Goal: Task Accomplishment & Management: Manage account settings

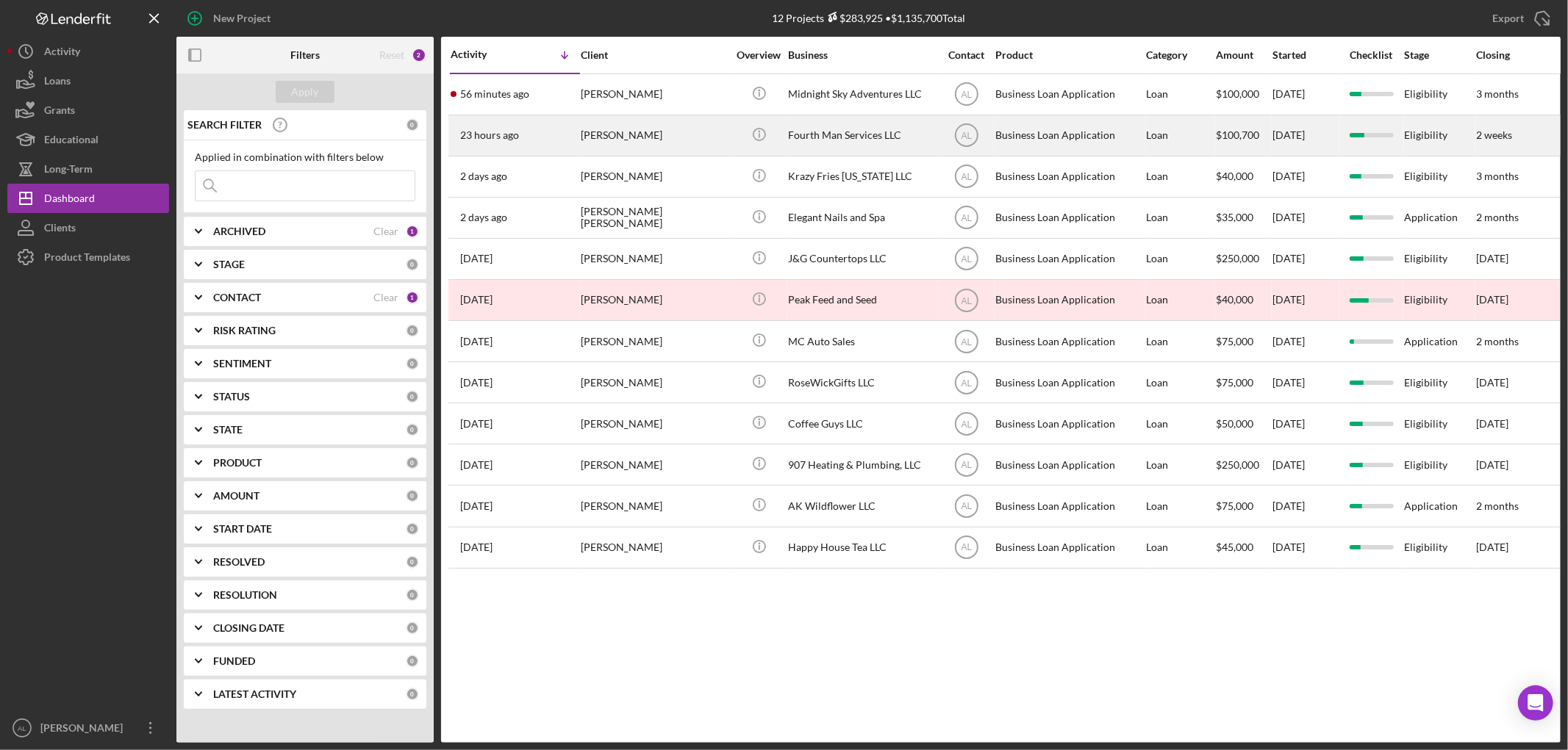
click at [686, 123] on div "[PERSON_NAME]" at bounding box center [654, 136] width 147 height 39
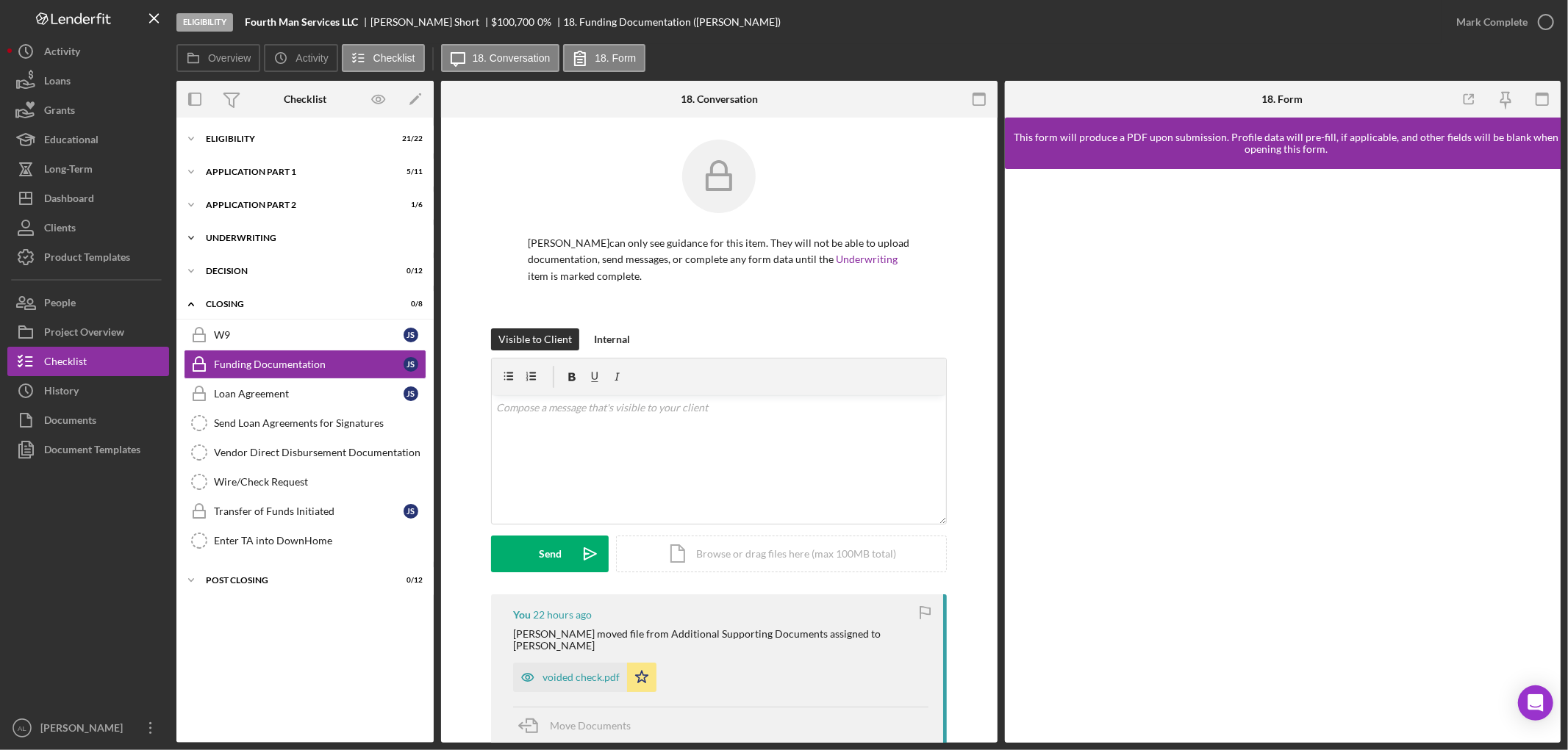
click at [329, 235] on div "Underwriting" at bounding box center [311, 238] width 210 height 9
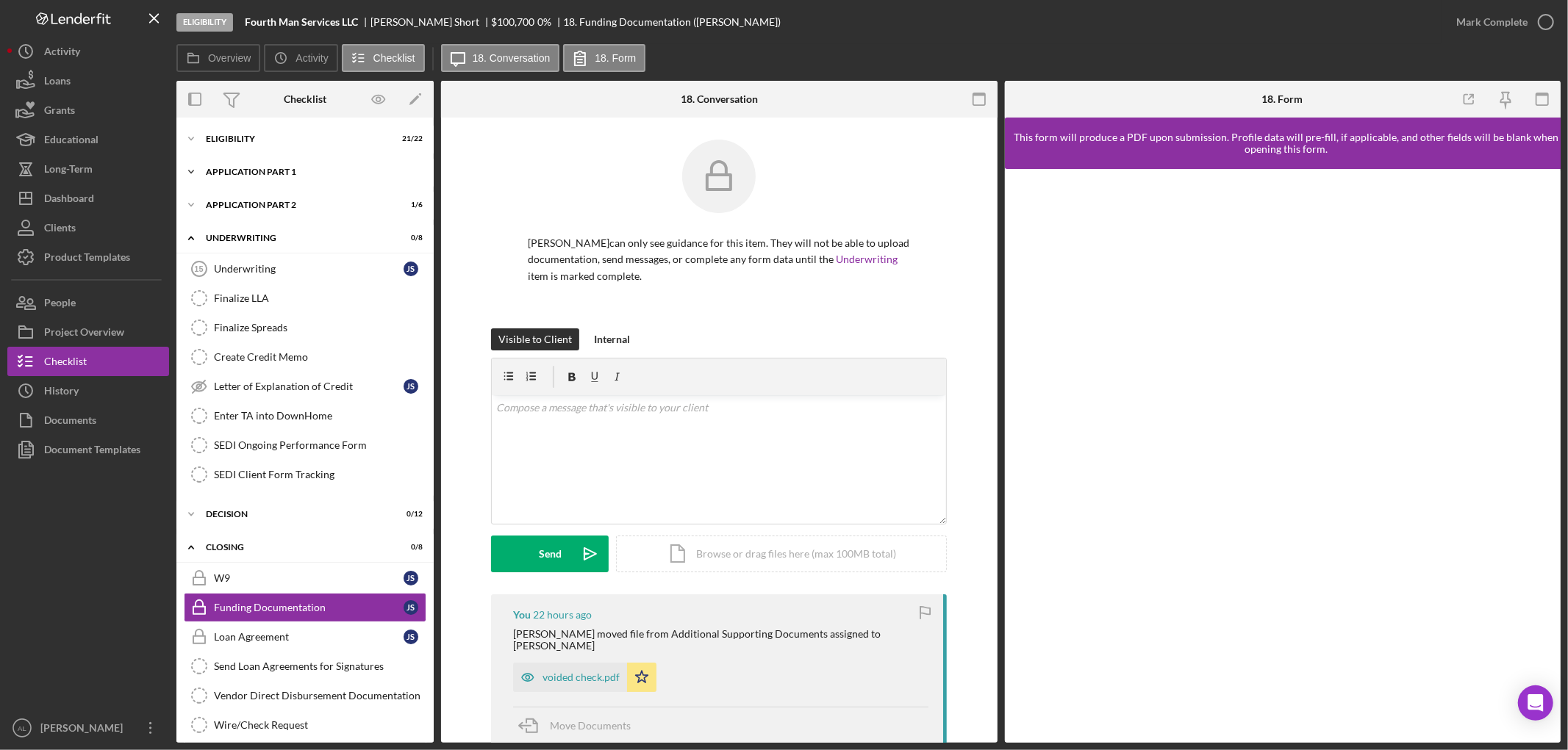
click at [335, 171] on div "Application Part 1" at bounding box center [311, 172] width 210 height 9
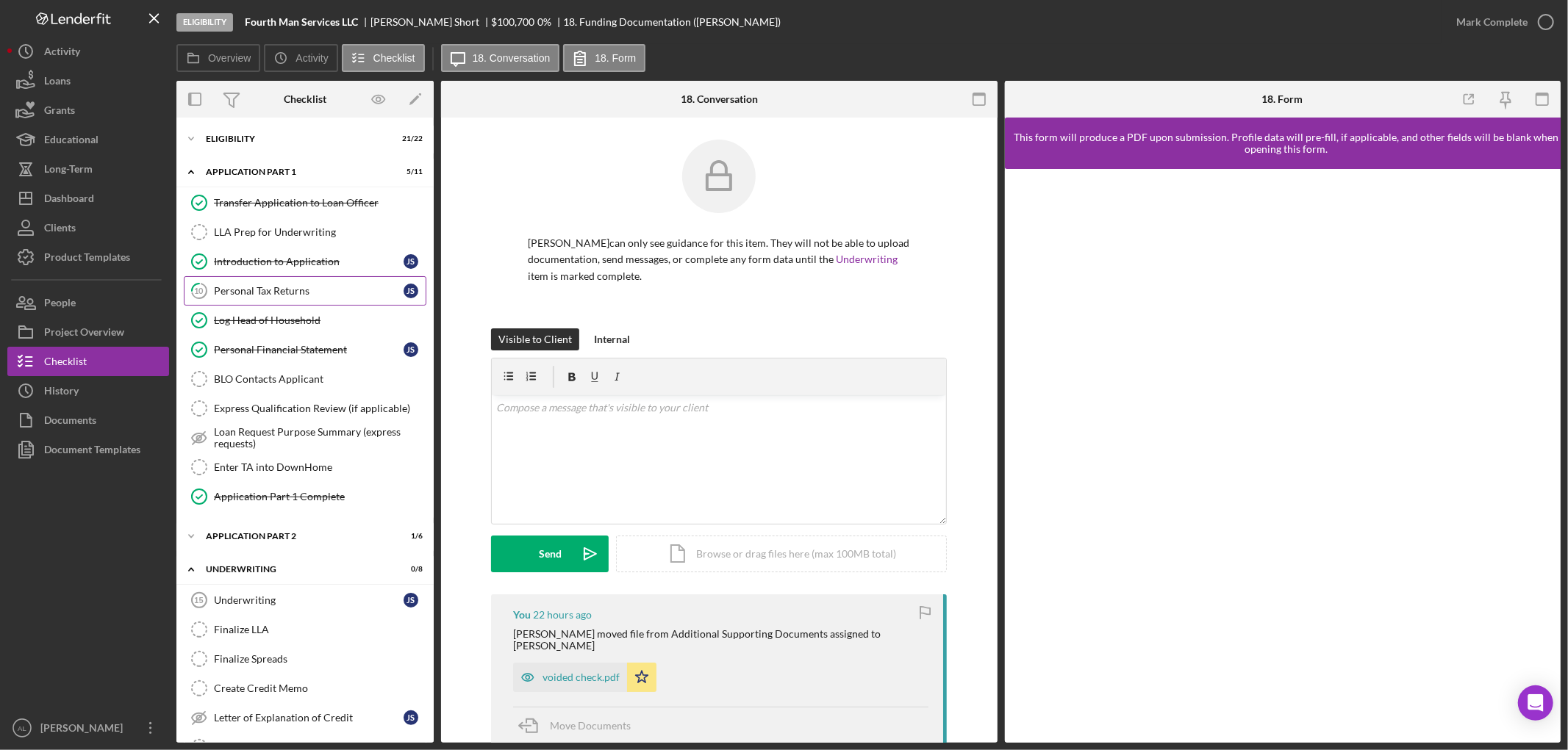
click at [269, 300] on link "10 Personal Tax Returns J S" at bounding box center [305, 290] width 243 height 29
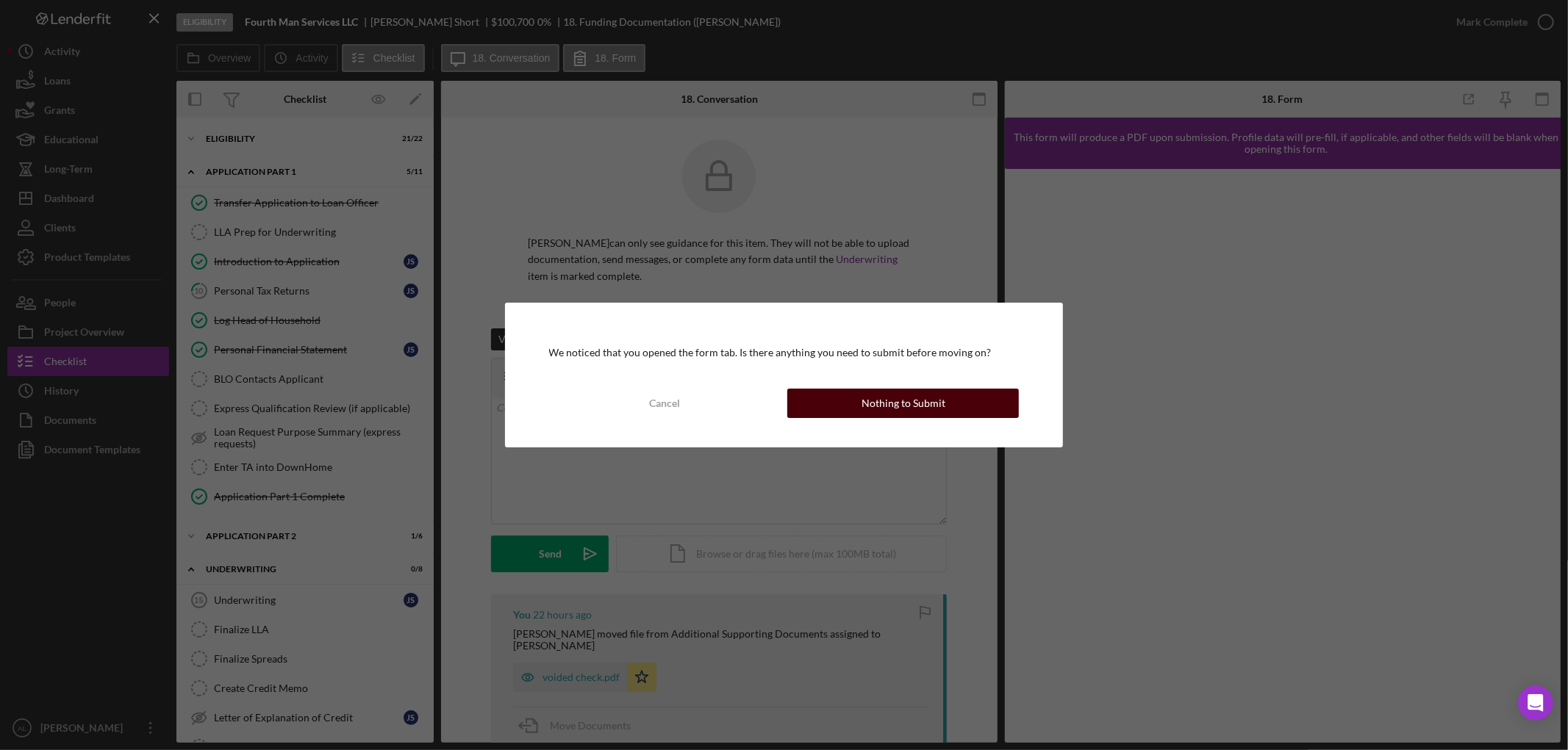
click at [904, 406] on div "Nothing to Submit" at bounding box center [903, 403] width 84 height 29
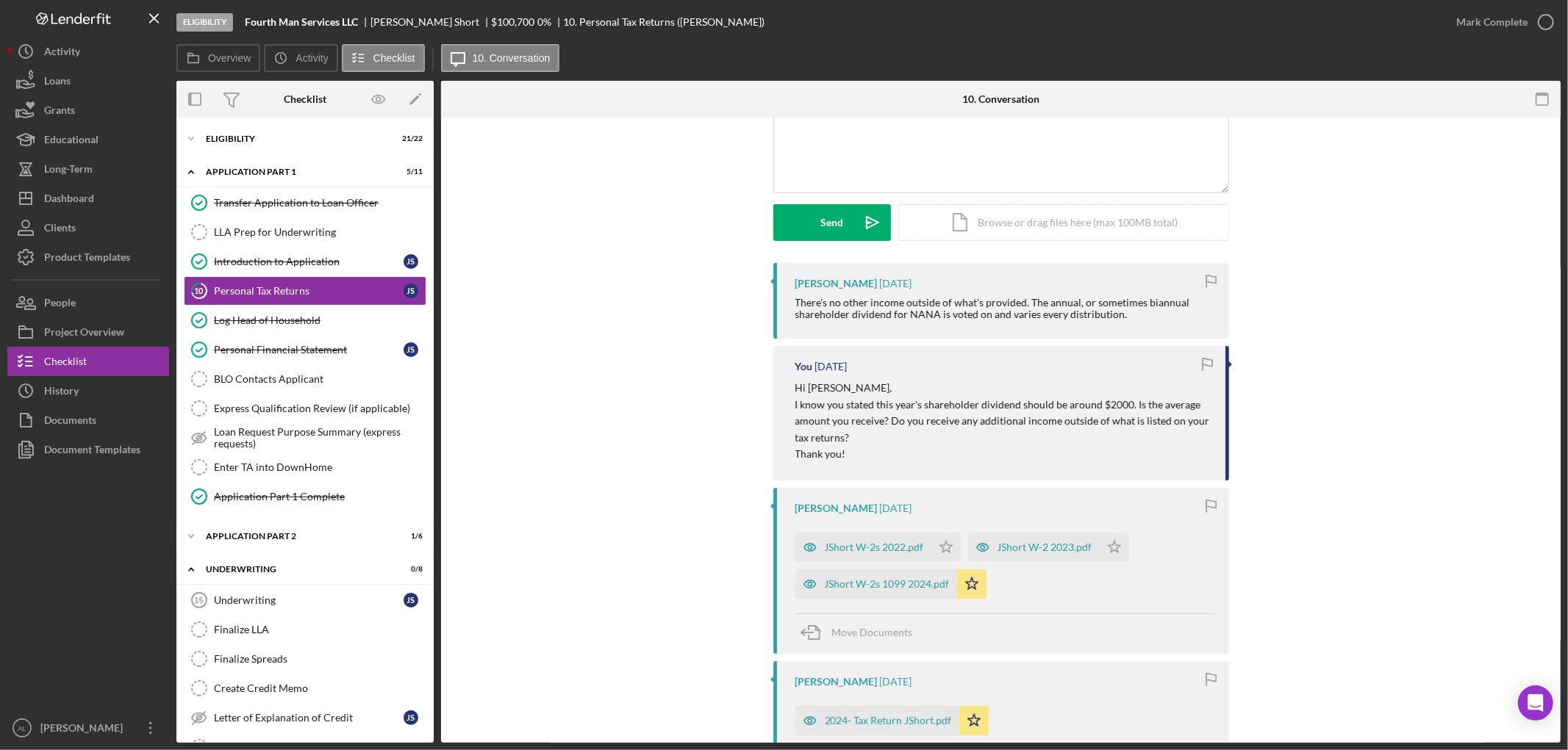
scroll to position [163, 0]
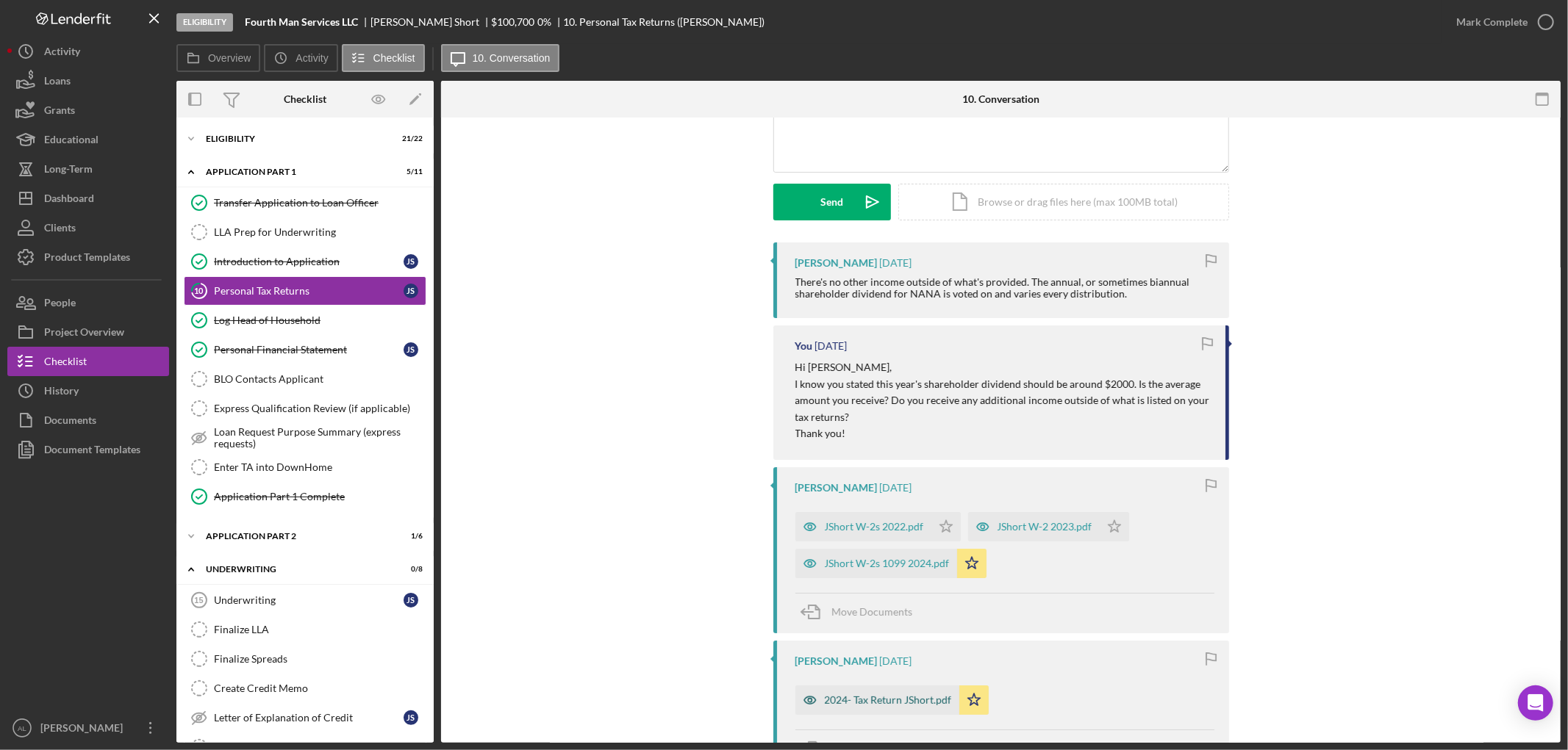
click at [899, 703] on div "2024- Tax Return JShort.pdf" at bounding box center [888, 700] width 127 height 12
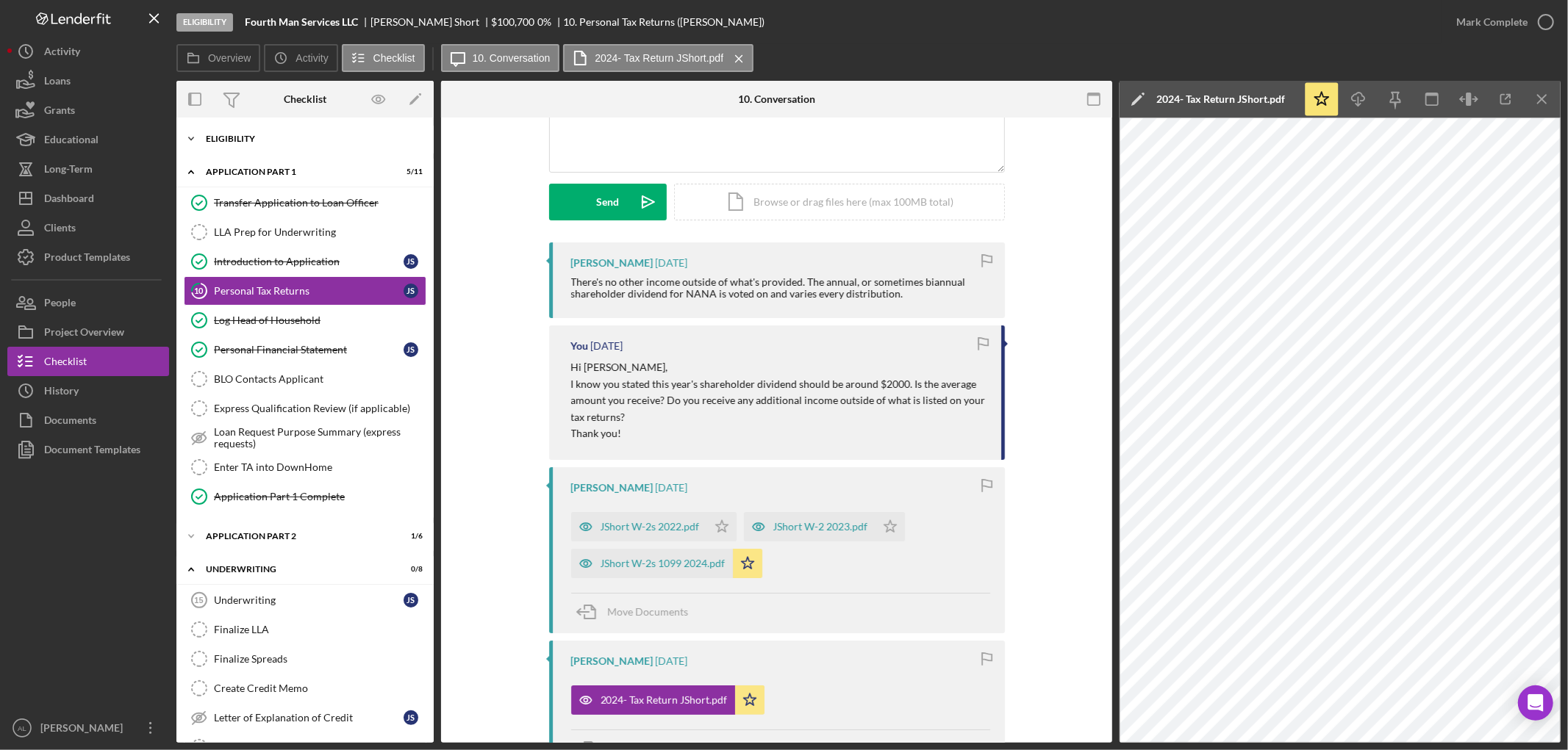
click at [345, 142] on div "Eligibility" at bounding box center [311, 139] width 210 height 9
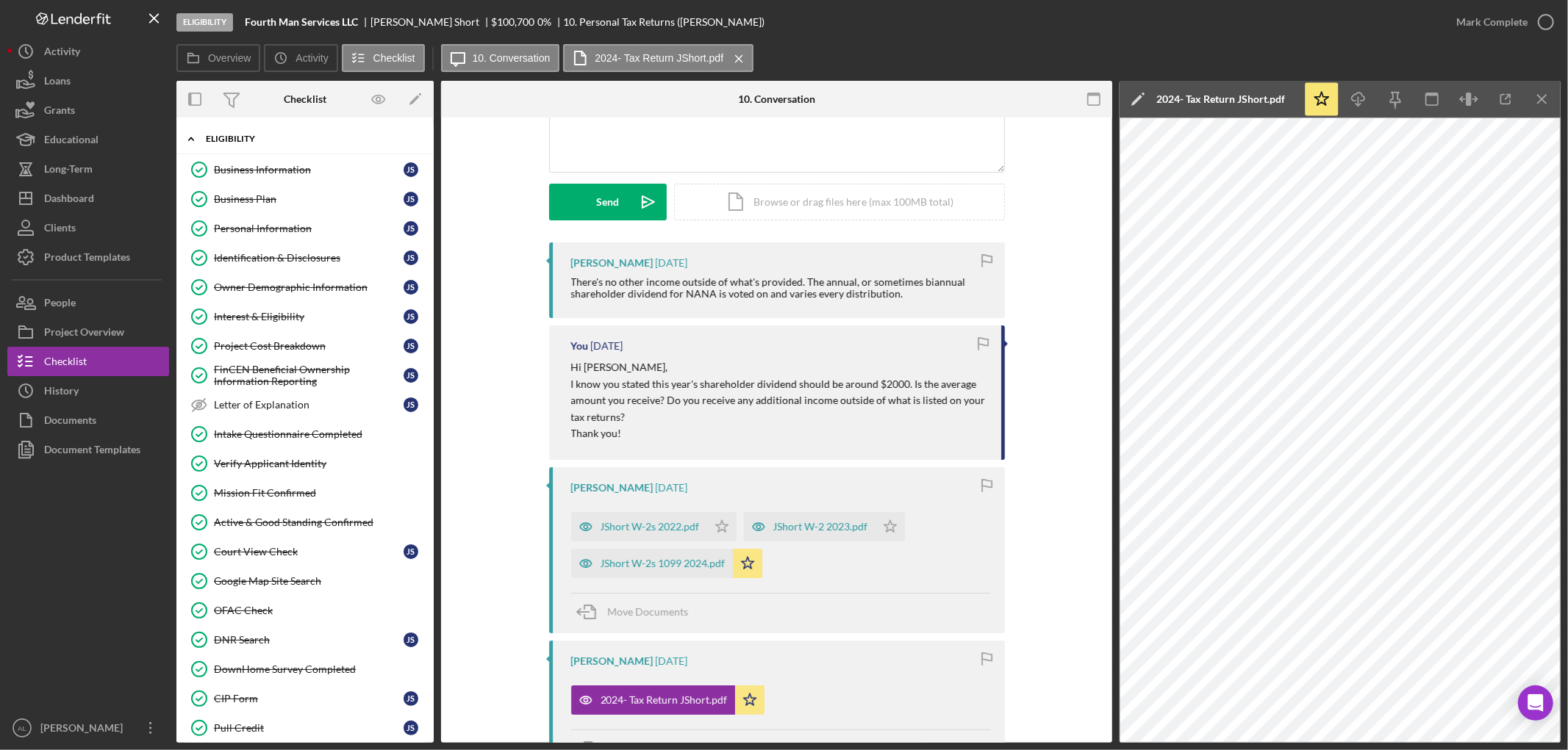
click at [342, 141] on div "Eligibility" at bounding box center [311, 139] width 210 height 9
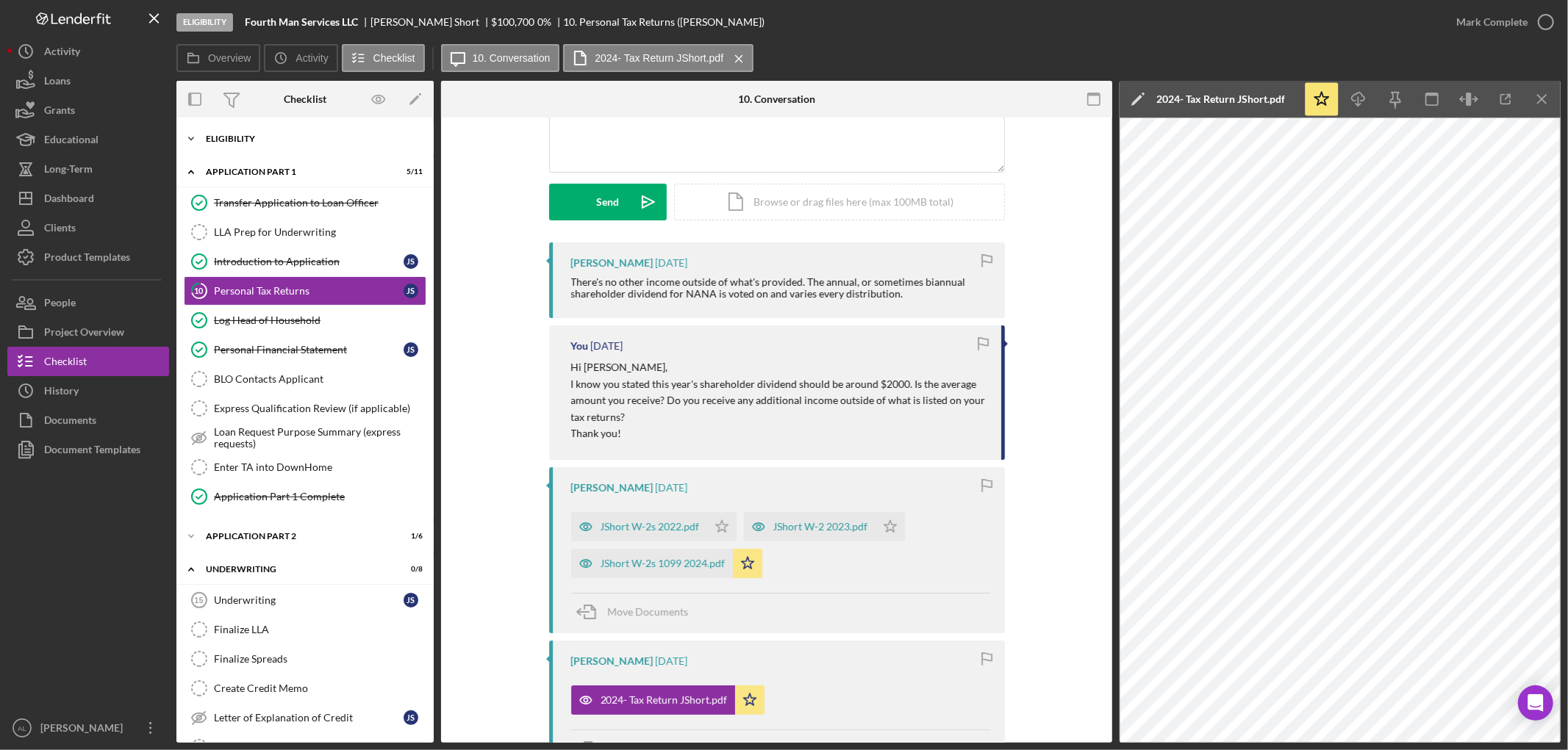
click at [342, 141] on div "Eligibility" at bounding box center [311, 139] width 210 height 9
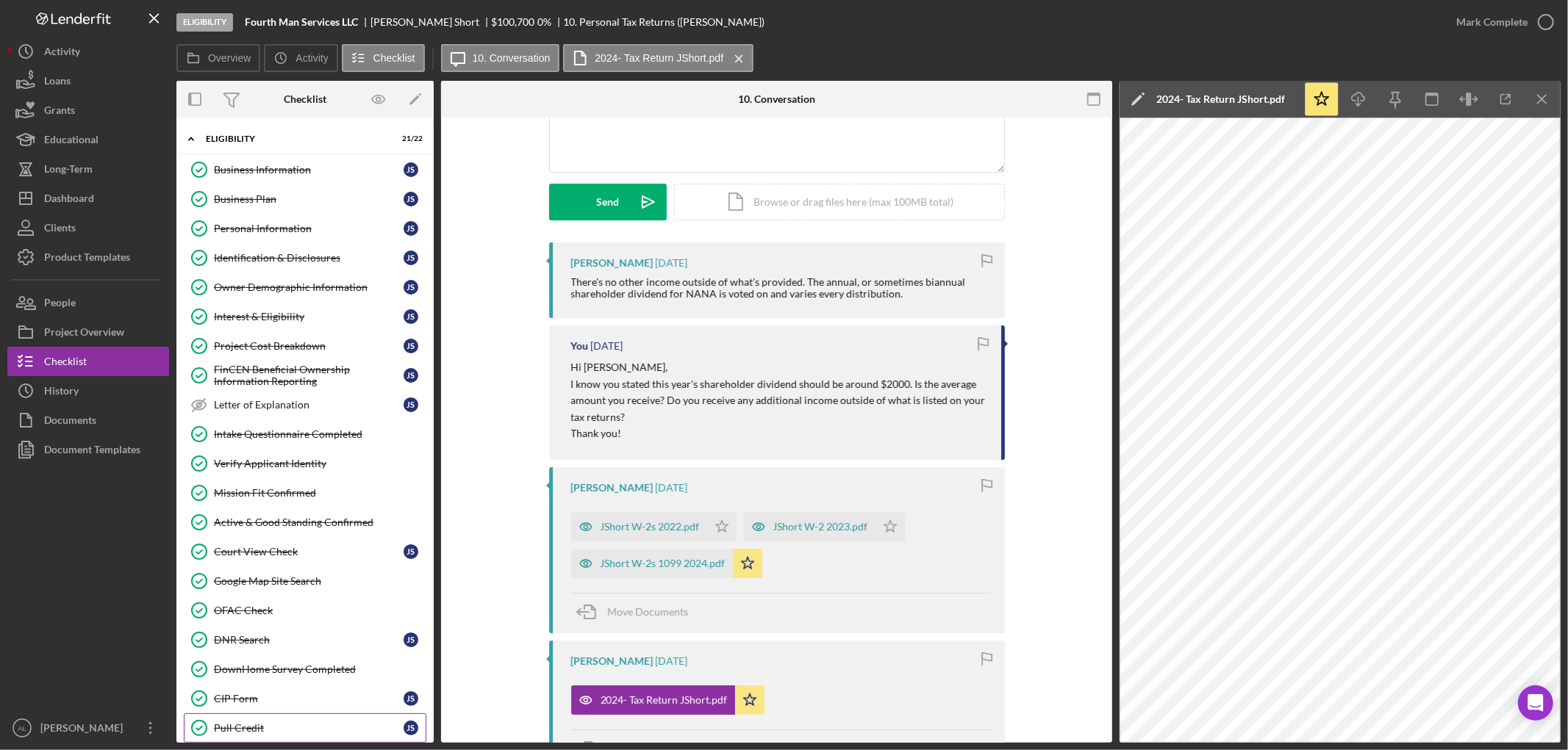
click at [278, 727] on div "Pull Credit" at bounding box center [308, 728] width 189 height 12
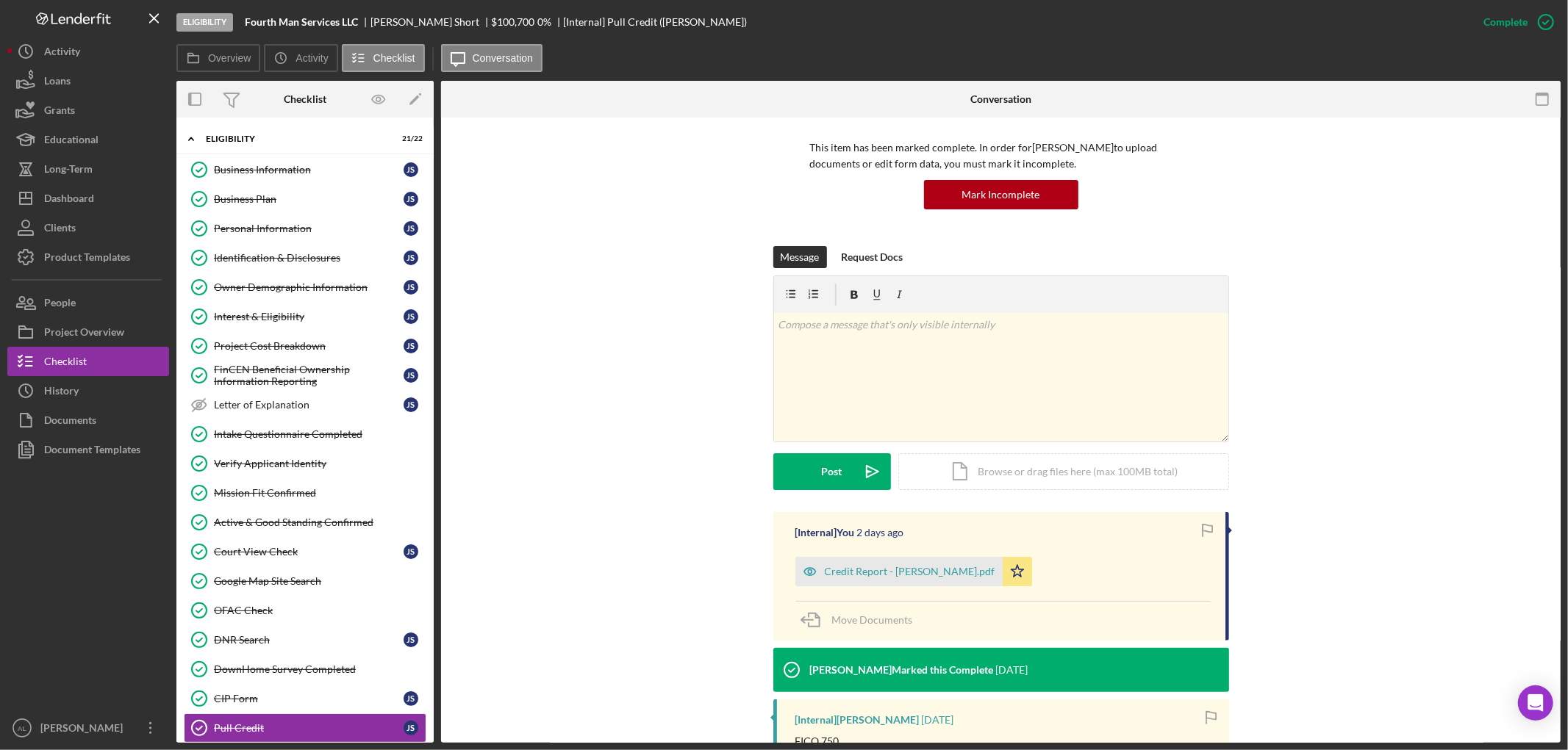
scroll to position [245, 0]
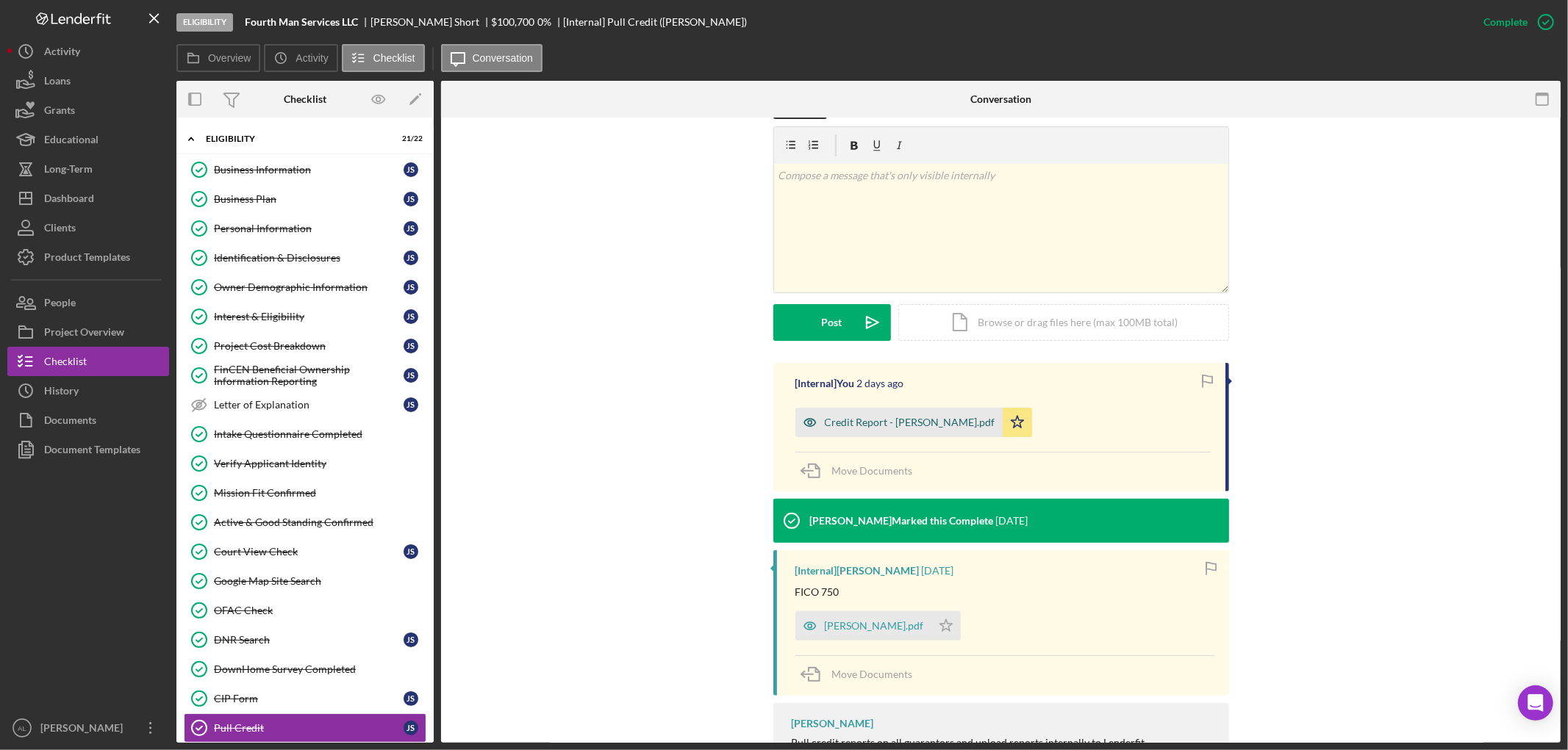
click at [888, 428] on div "Credit Report - [PERSON_NAME].pdf" at bounding box center [898, 422] width 207 height 29
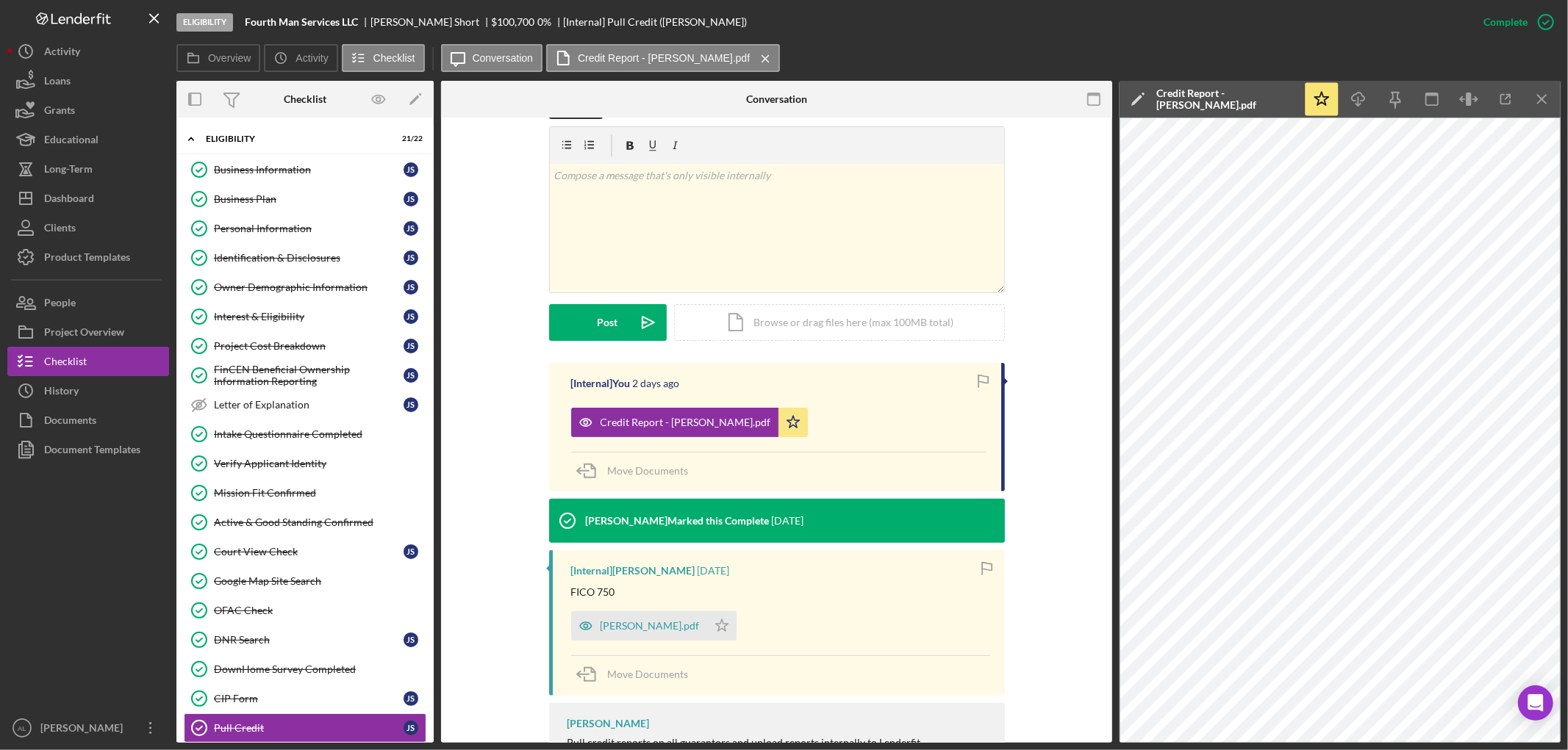
click at [37, 559] on div at bounding box center [88, 589] width 161 height 249
click at [128, 201] on button "Icon/Dashboard Dashboard" at bounding box center [88, 198] width 161 height 29
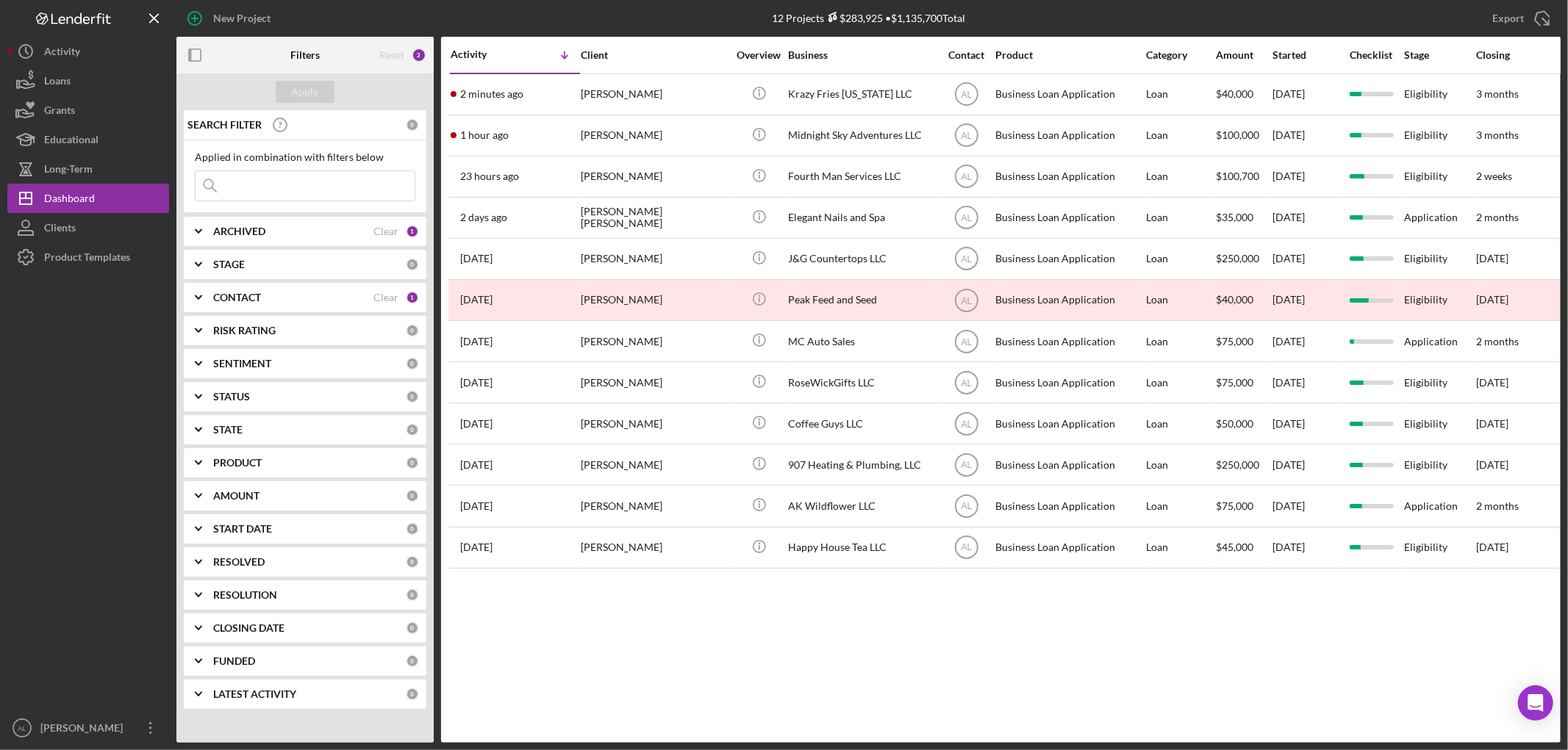
click at [295, 239] on div "ARCHIVED Clear 1" at bounding box center [316, 231] width 206 height 29
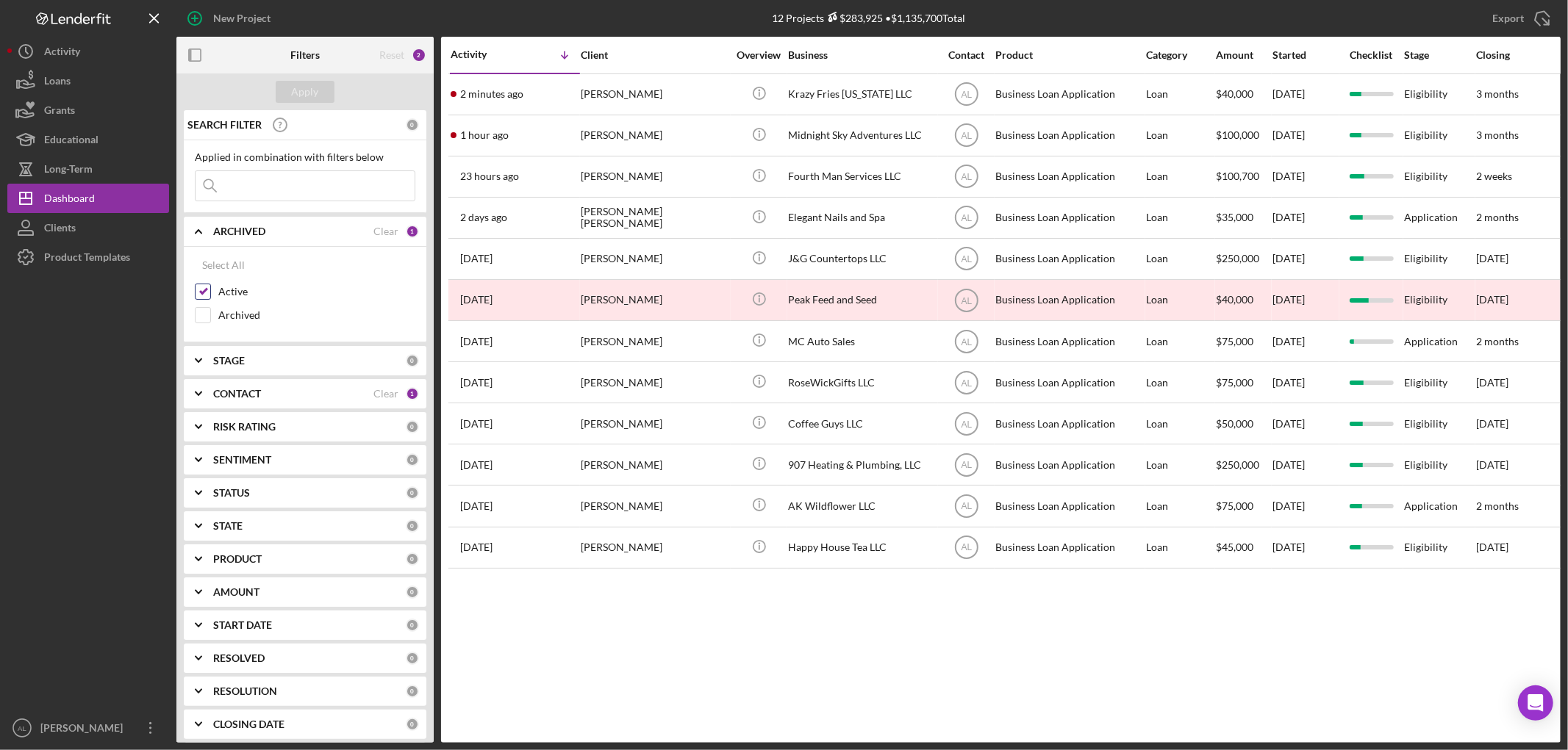
click at [248, 305] on div "Active Archived" at bounding box center [305, 307] width 220 height 47
click at [250, 314] on label "Archived" at bounding box center [316, 314] width 197 height 14
click at [210, 314] on input "Archived" at bounding box center [202, 314] width 14 height 14
checkbox input "true"
click at [311, 87] on div "Apply" at bounding box center [305, 91] width 27 height 22
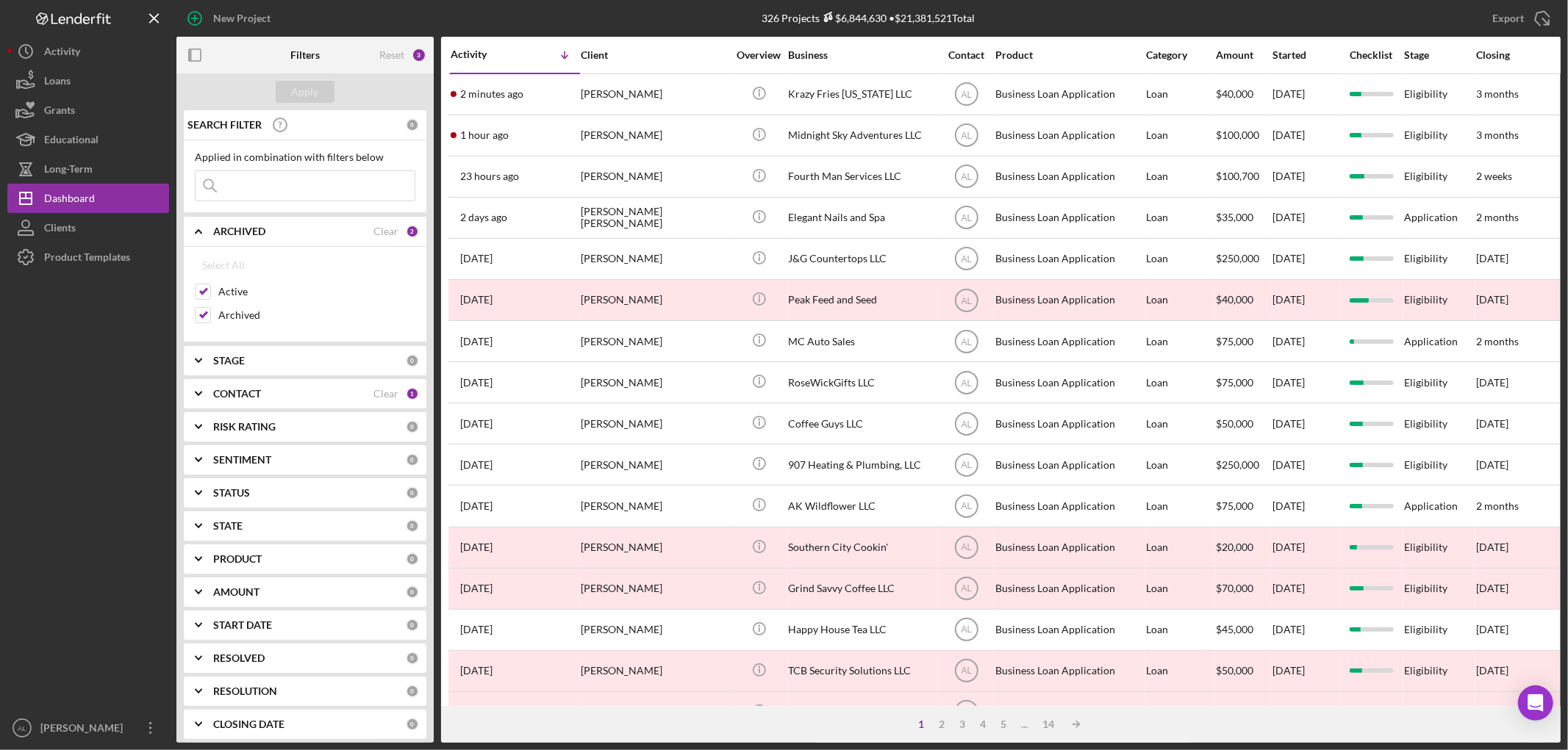
click at [303, 379] on div "CONTACT Clear 1" at bounding box center [316, 393] width 206 height 29
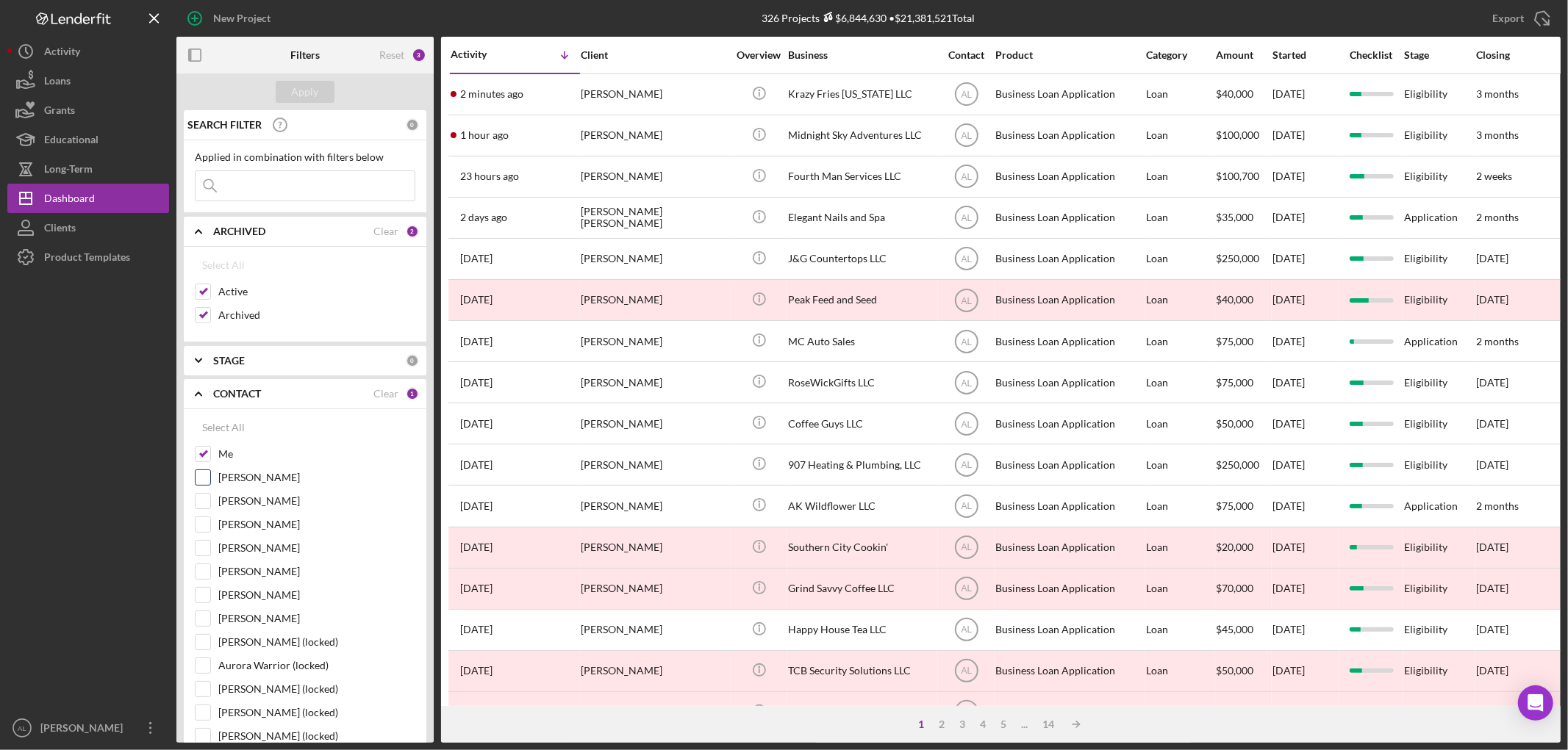
click at [245, 473] on label "[PERSON_NAME]" at bounding box center [316, 477] width 197 height 14
click at [210, 473] on input "[PERSON_NAME]" at bounding box center [202, 477] width 14 height 14
checkbox input "true"
click at [299, 84] on div "Apply" at bounding box center [305, 91] width 27 height 22
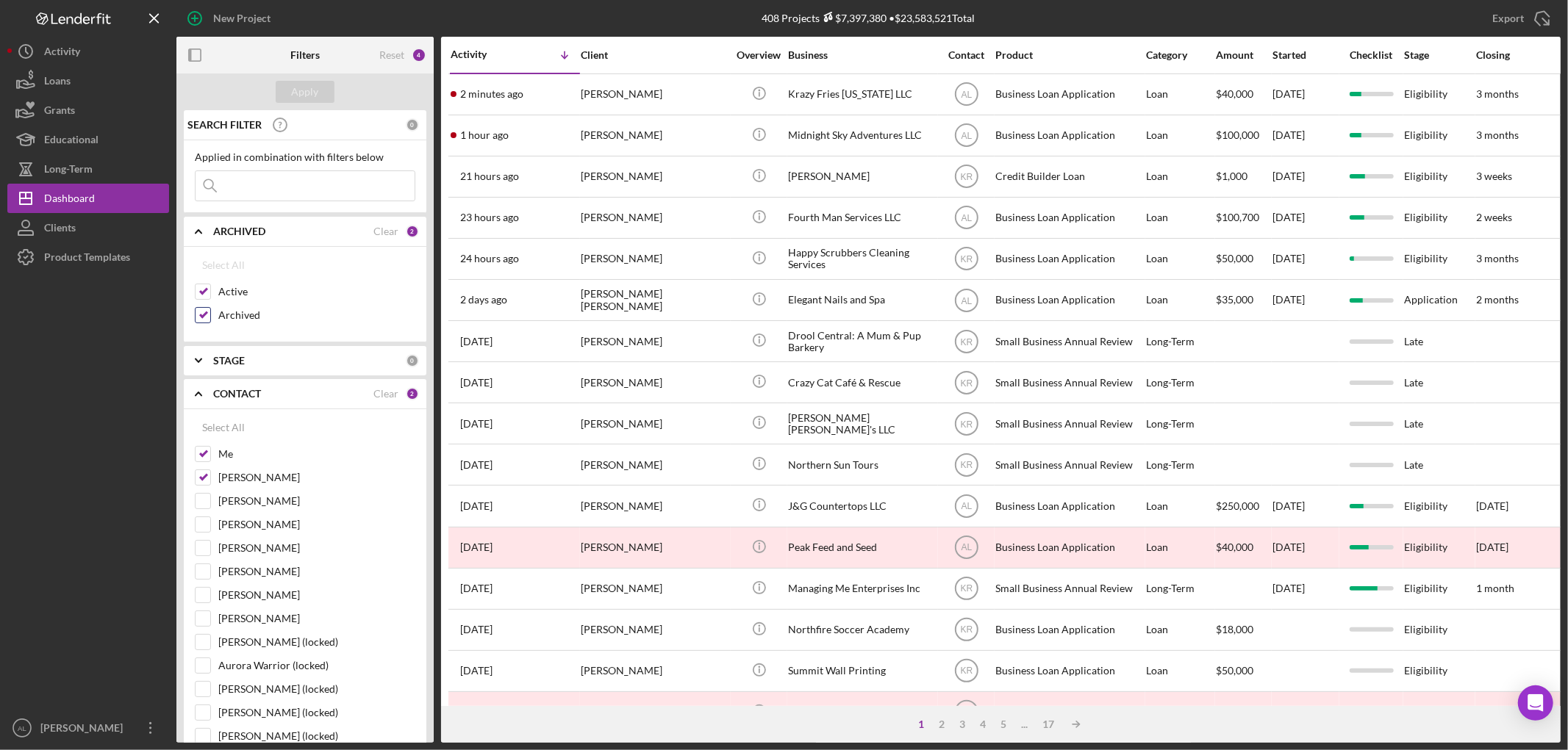
click at [245, 310] on label "Archived" at bounding box center [316, 314] width 197 height 14
click at [210, 310] on input "Archived" at bounding box center [202, 314] width 14 height 14
checkbox input "false"
click at [312, 81] on div "Apply" at bounding box center [305, 91] width 27 height 22
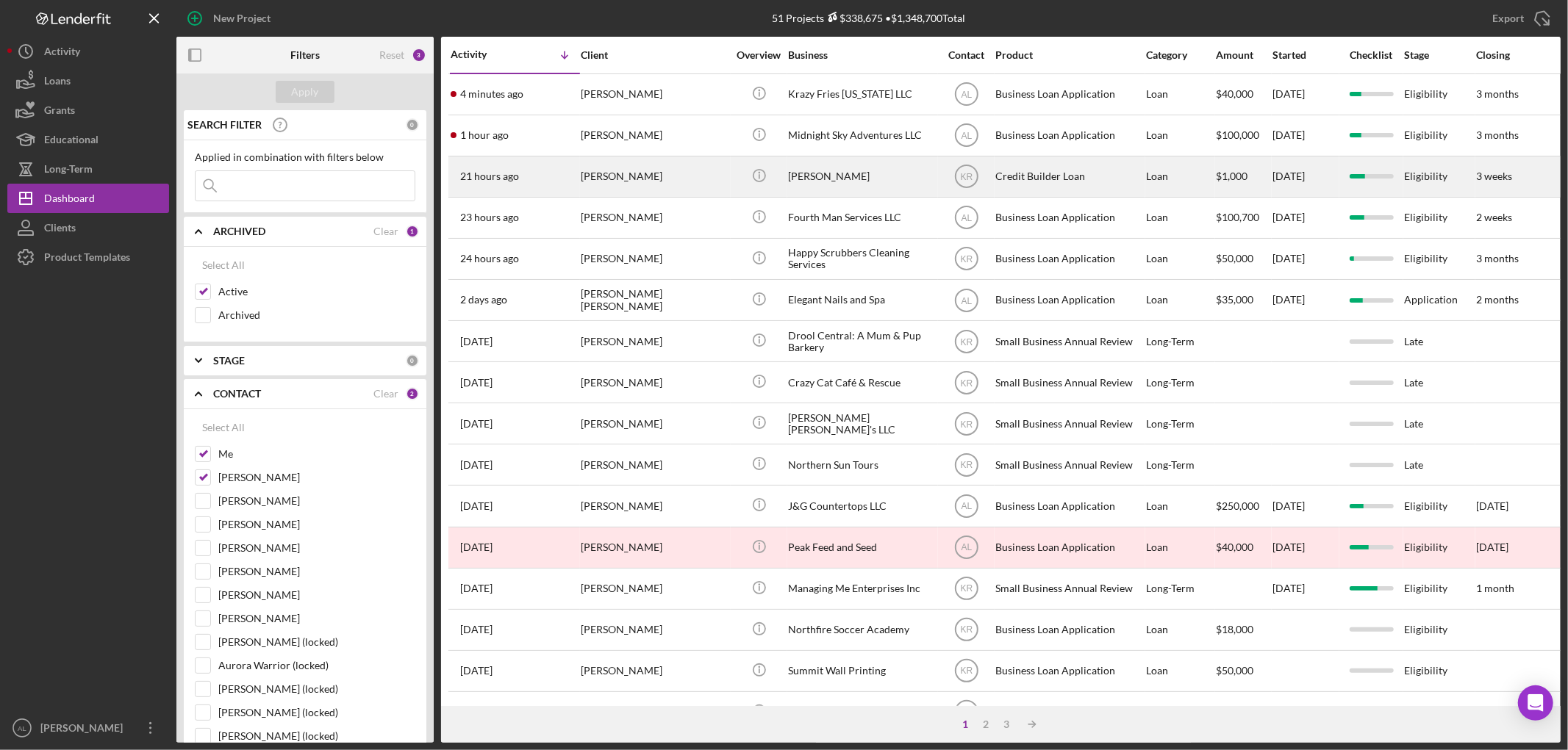
click at [647, 181] on div "[PERSON_NAME]" at bounding box center [654, 177] width 147 height 39
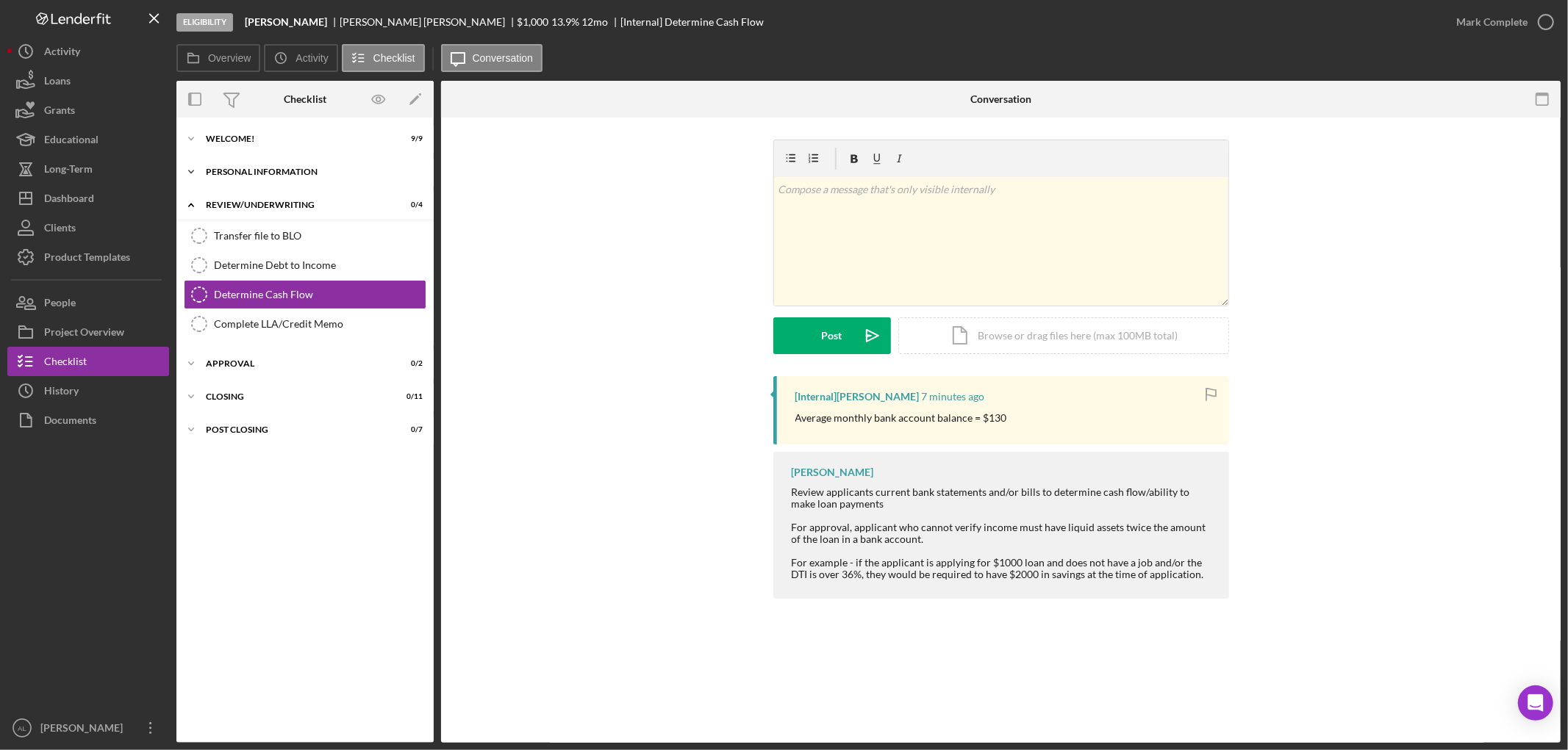
click at [292, 158] on div "Icon/Expander Personal Information 4 / 4" at bounding box center [305, 172] width 257 height 29
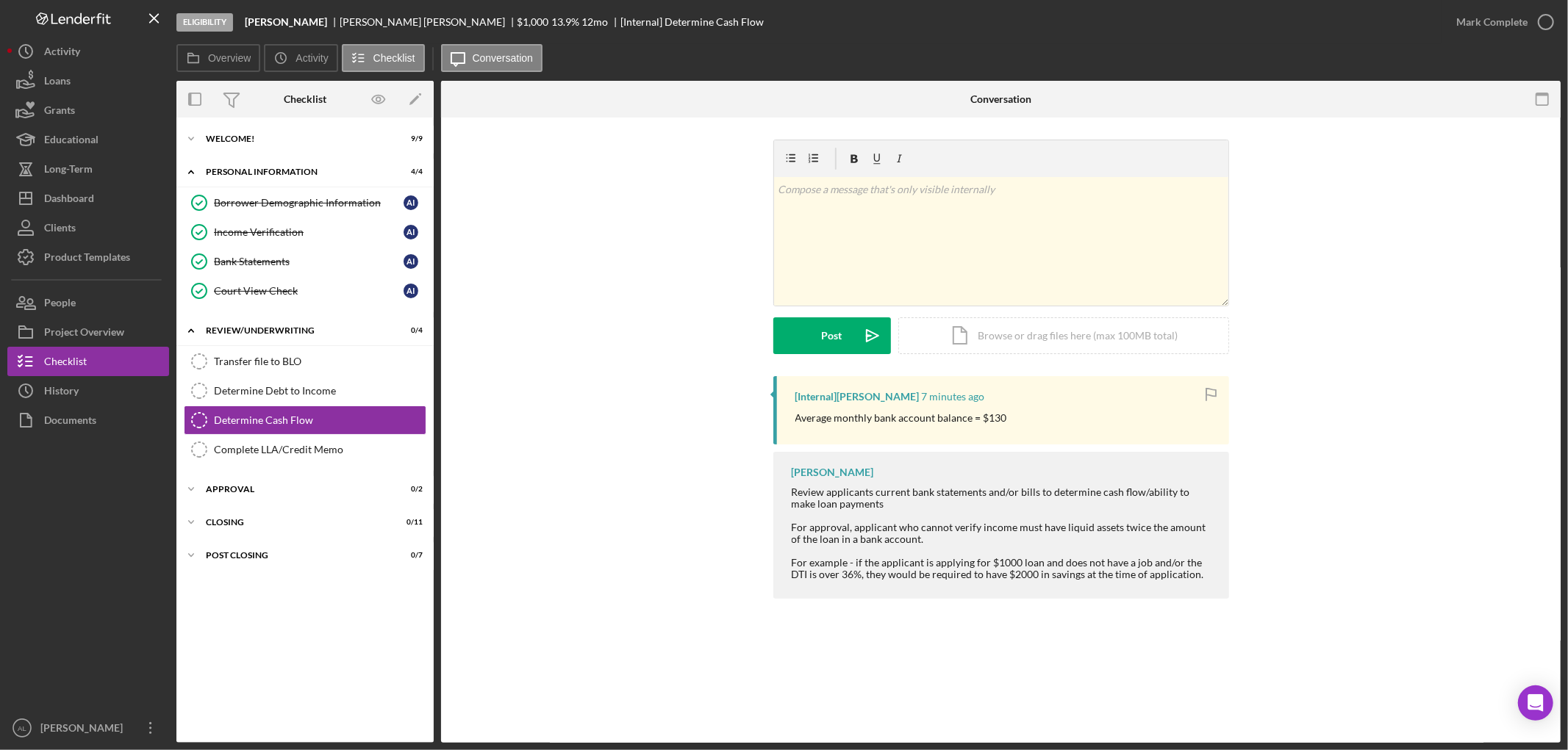
click at [295, 118] on div "Icon/Expander Welcome! 9 / 9 Icon/Expander Personal Information 4 / 4 Borrower …" at bounding box center [305, 430] width 257 height 625
click at [280, 130] on div "Icon/Expander Welcome! 9 / 9" at bounding box center [305, 139] width 257 height 29
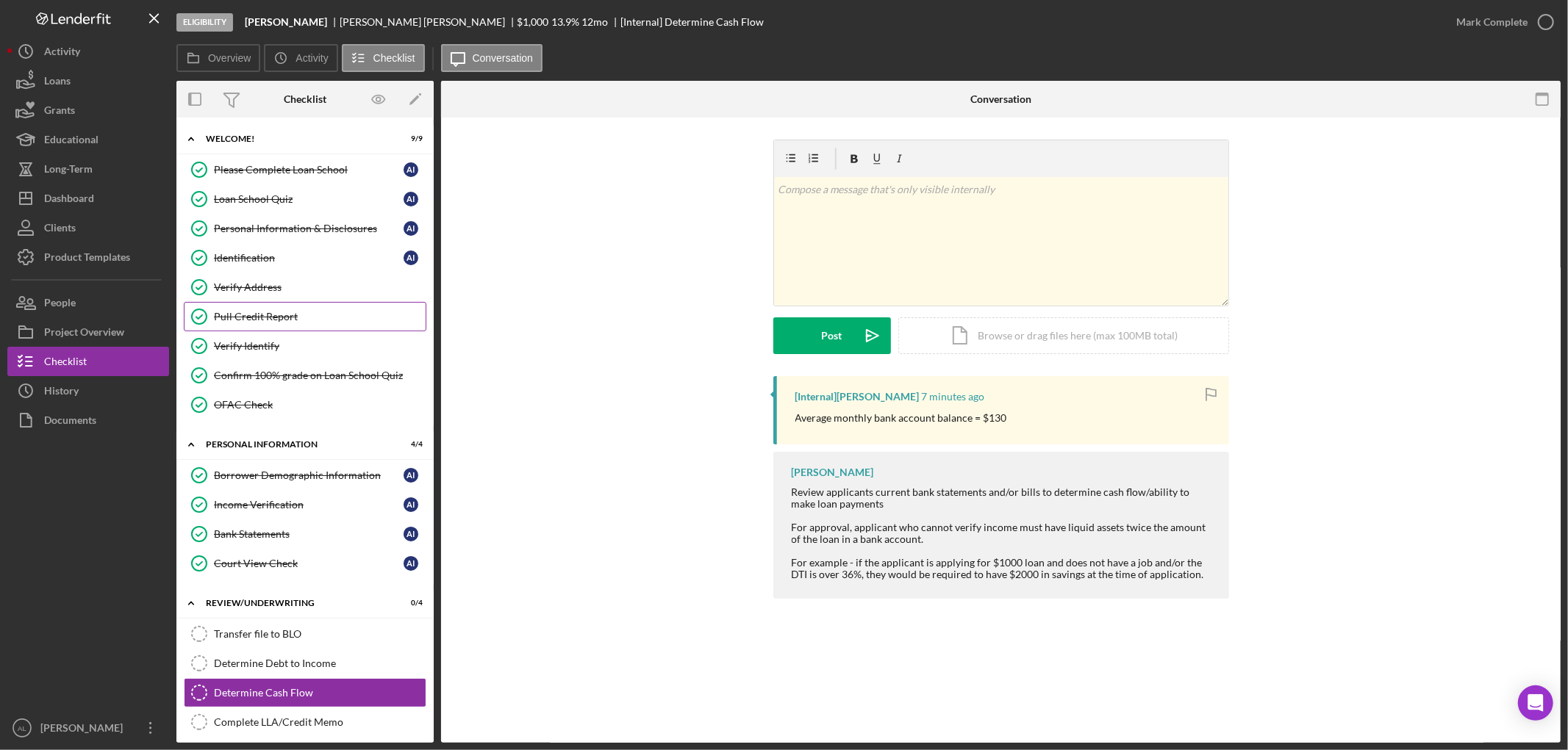
click at [272, 313] on div "Pull Credit Report" at bounding box center [320, 317] width 212 height 12
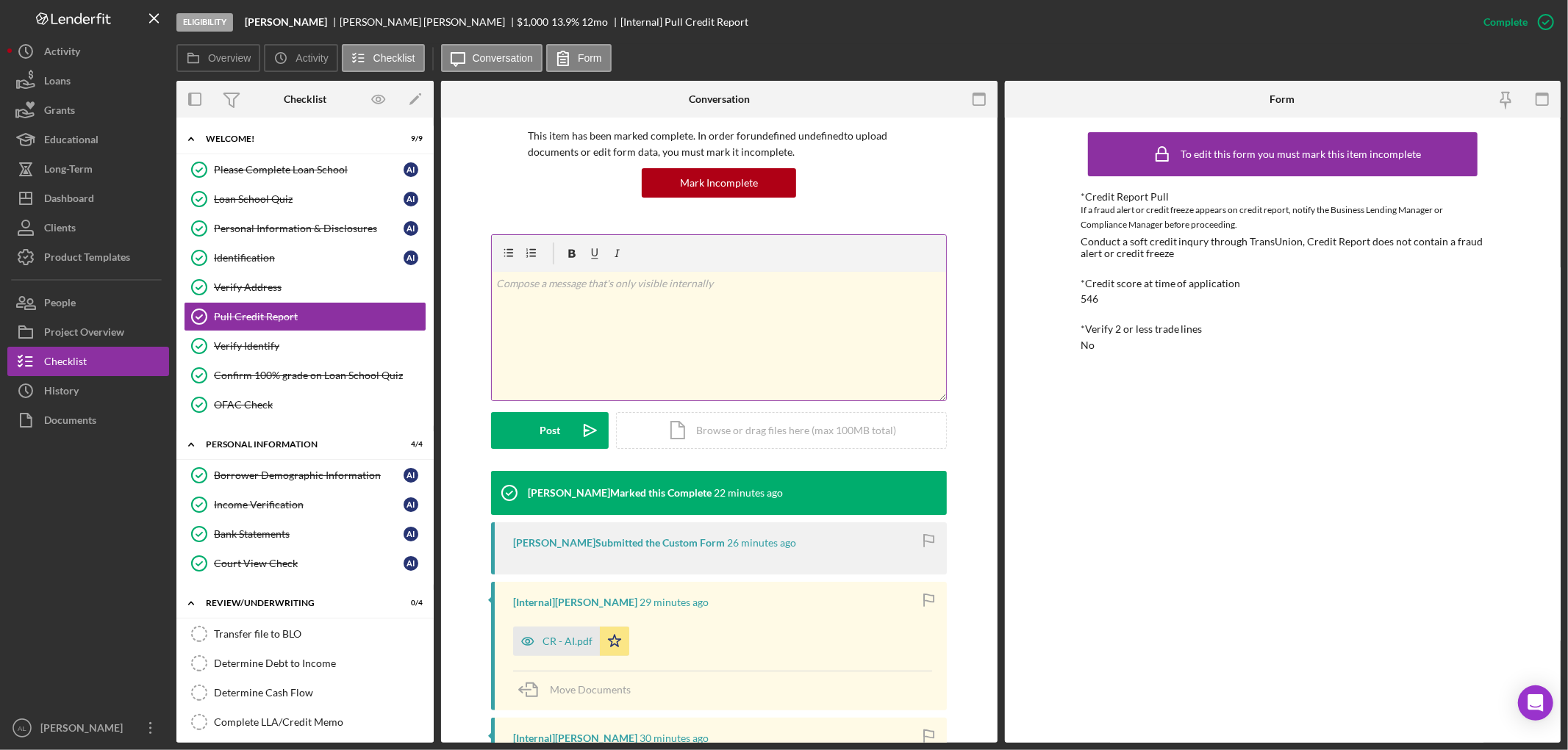
scroll to position [306, 0]
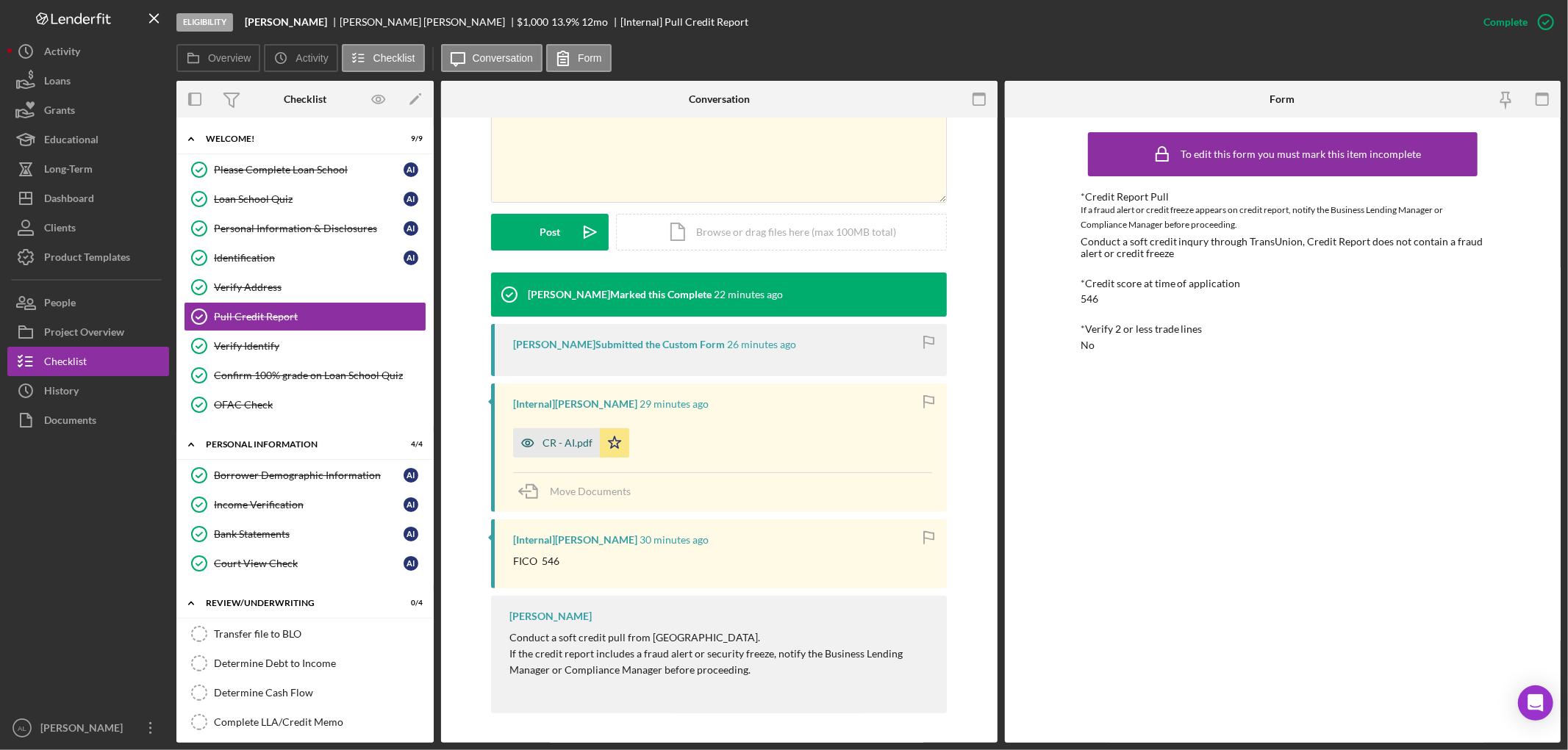
click at [553, 444] on div "CR - AI.pdf" at bounding box center [567, 443] width 50 height 12
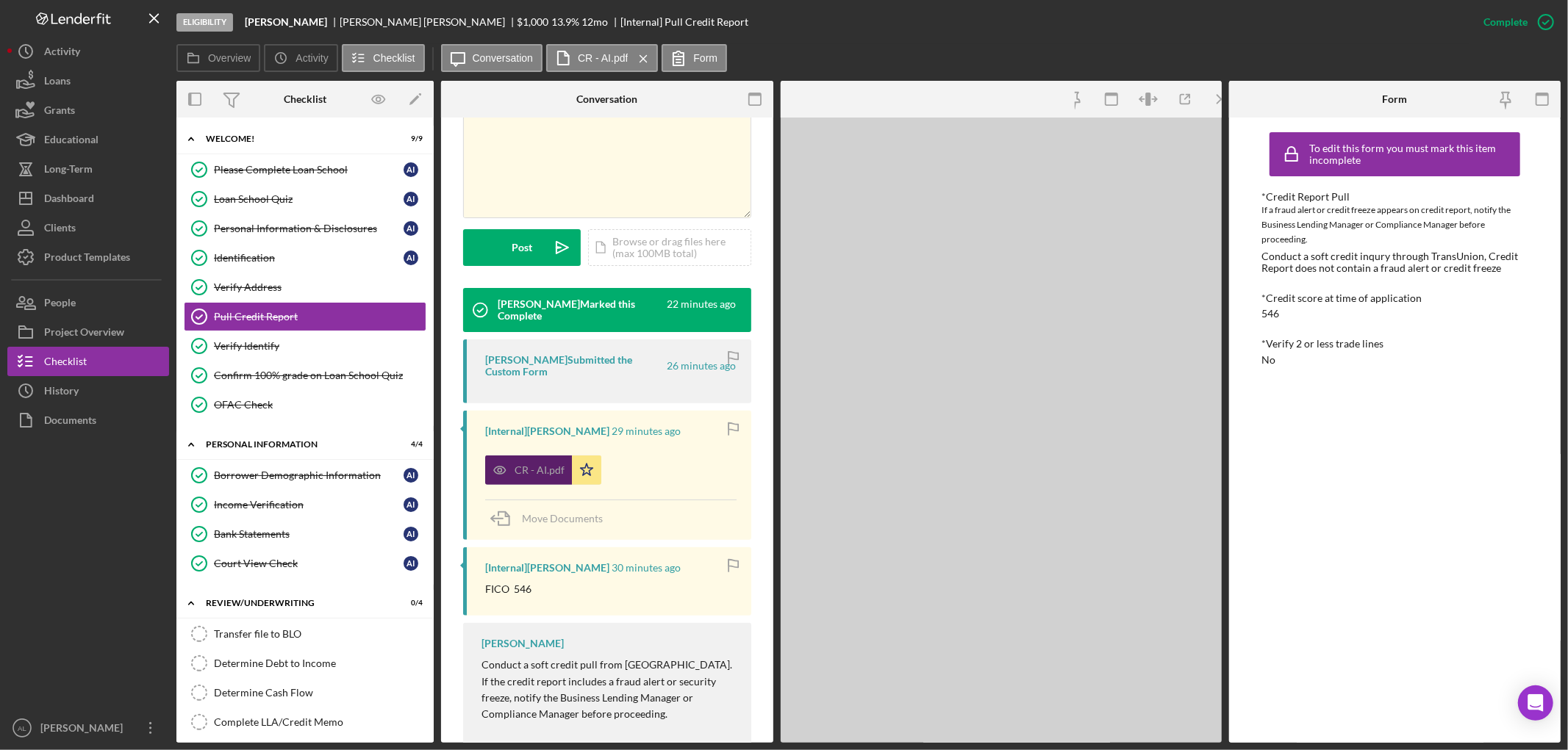
scroll to position [323, 0]
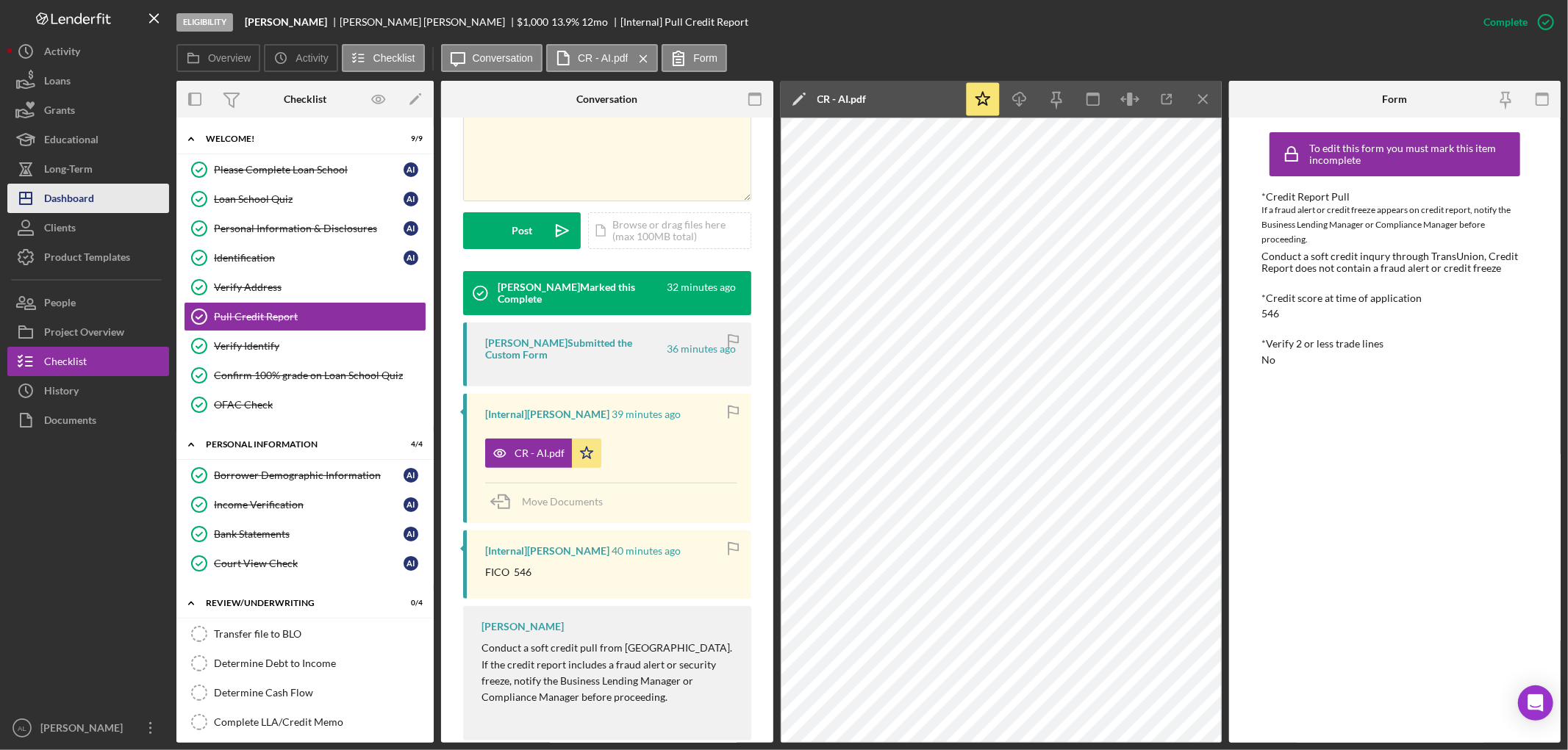
click at [81, 191] on div "Dashboard" at bounding box center [69, 201] width 50 height 33
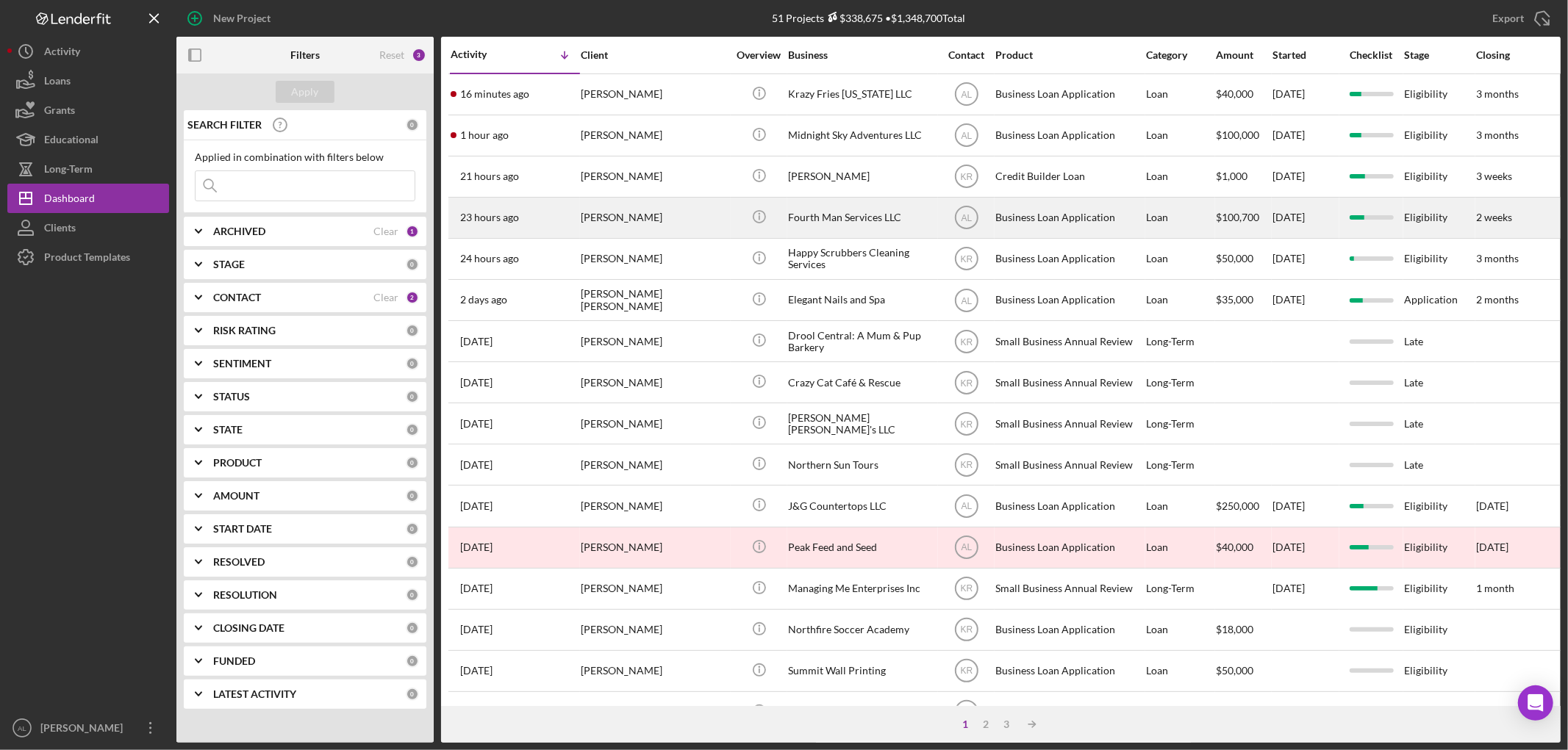
click at [634, 231] on div "[PERSON_NAME]" at bounding box center [654, 218] width 147 height 39
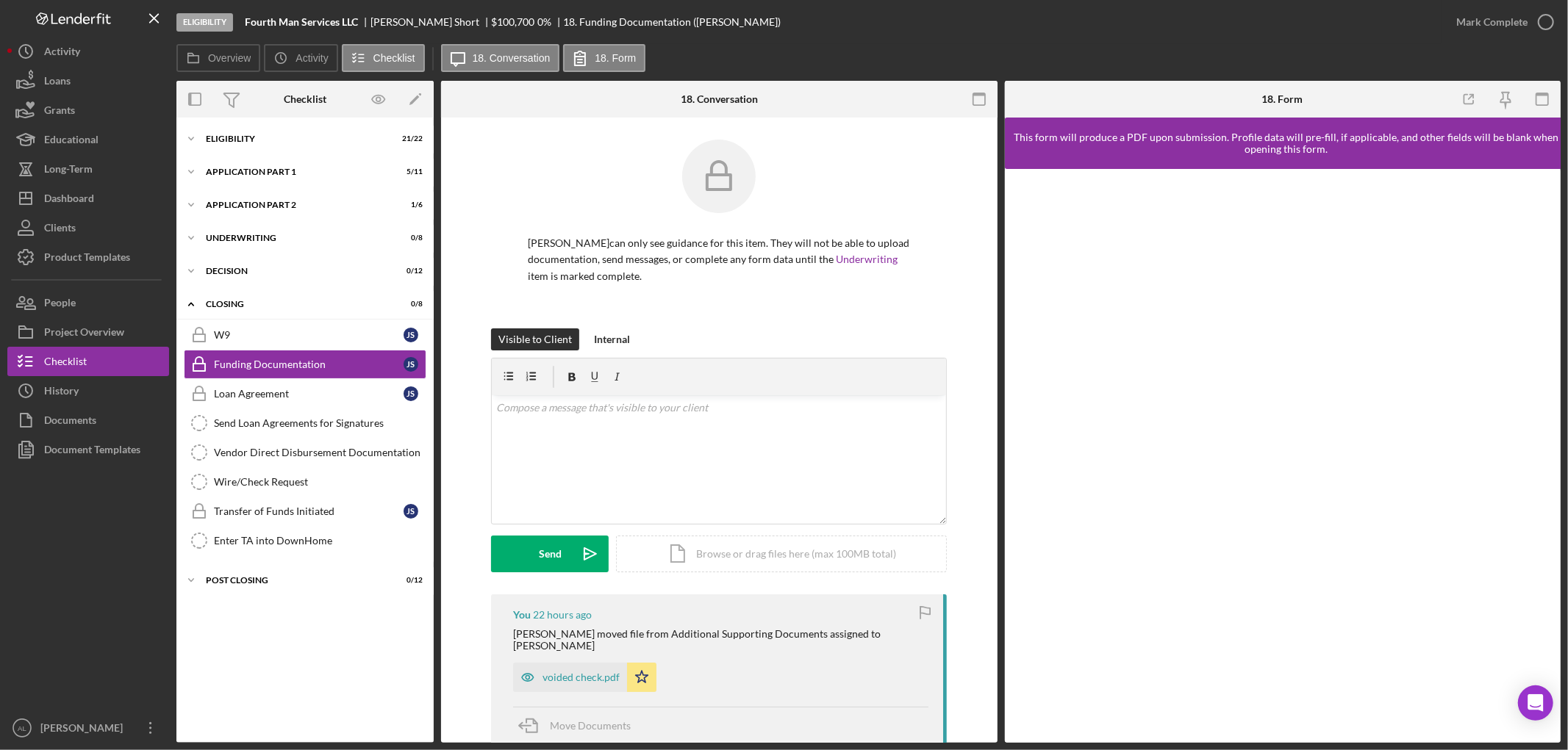
click at [915, 220] on div "[PERSON_NAME] can only see guidance for this item. They will not be able to upl…" at bounding box center [719, 234] width 456 height 188
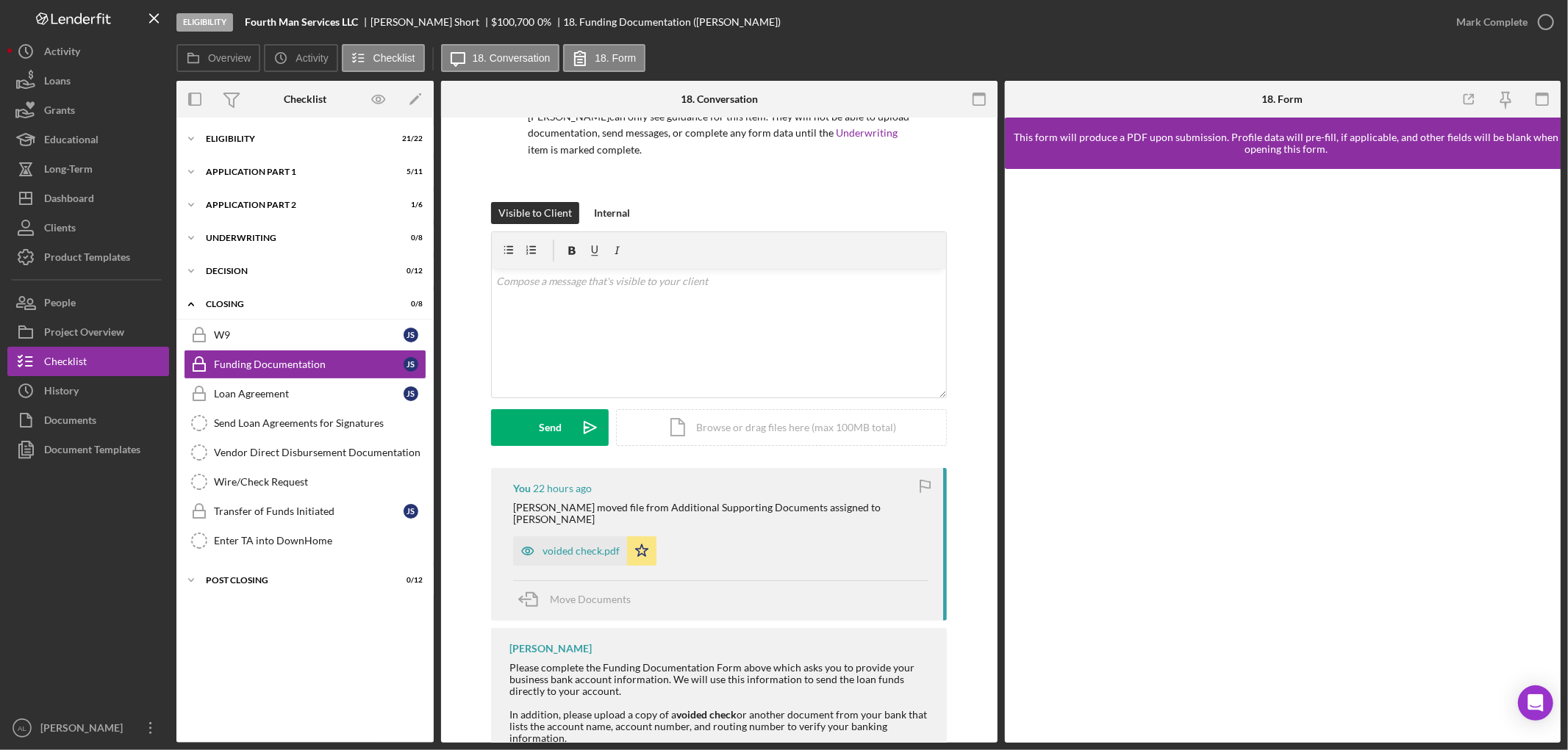
scroll to position [164, 0]
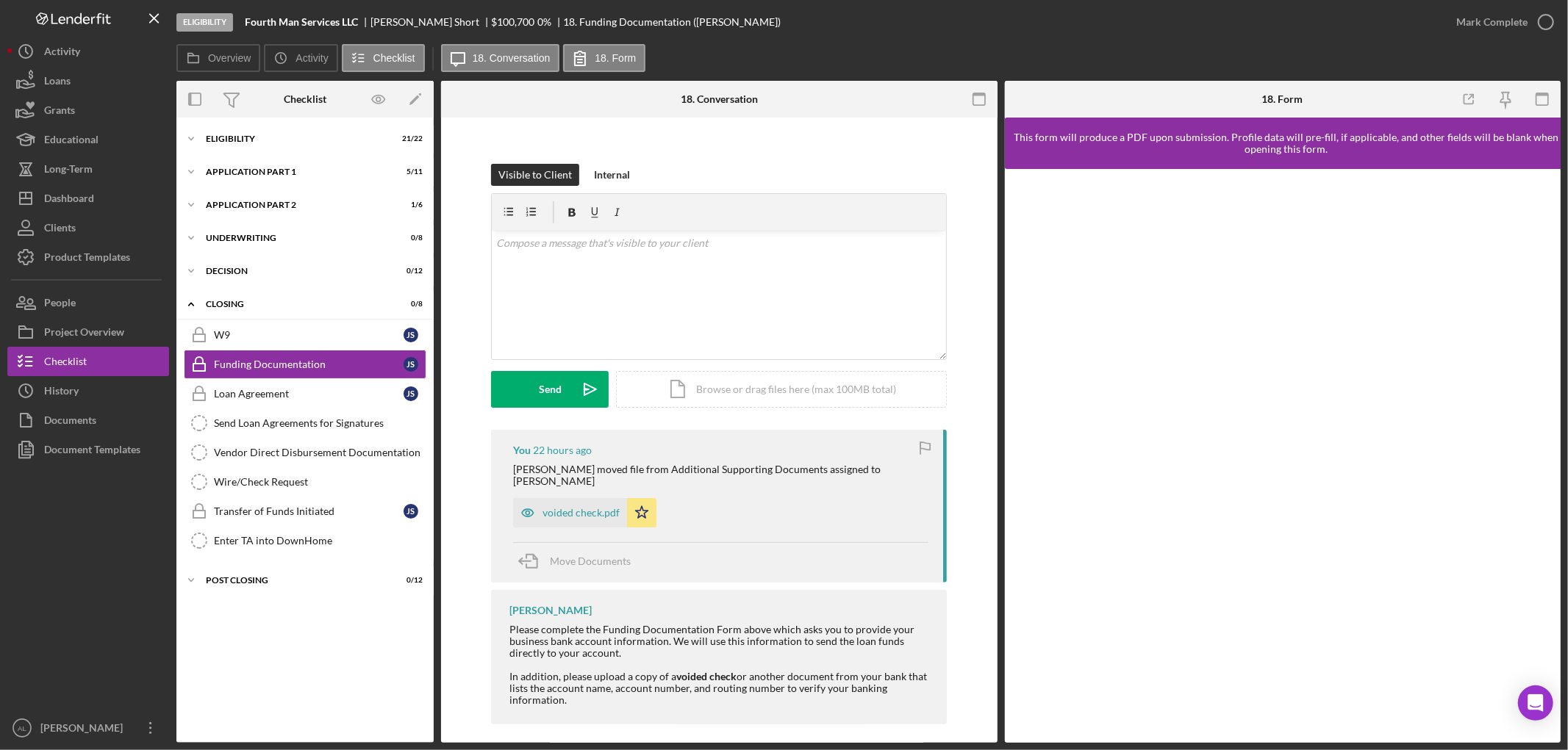
click at [980, 186] on div "[PERSON_NAME] can only see guidance for this item. They will not be able to upl…" at bounding box center [720, 354] width 557 height 801
click at [68, 207] on div "Dashboard" at bounding box center [69, 201] width 50 height 33
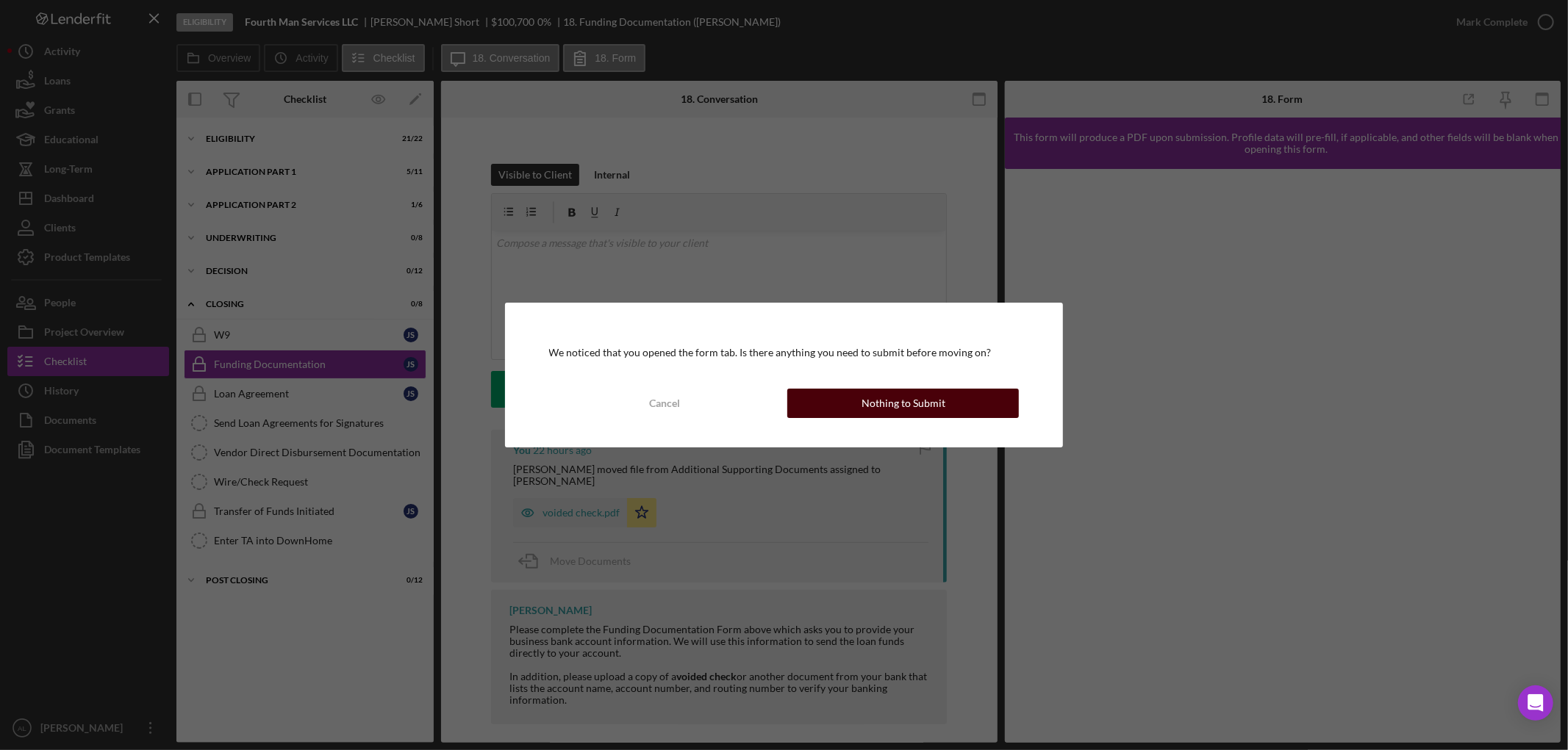
click at [981, 412] on button "Nothing to Submit" at bounding box center [903, 403] width 232 height 29
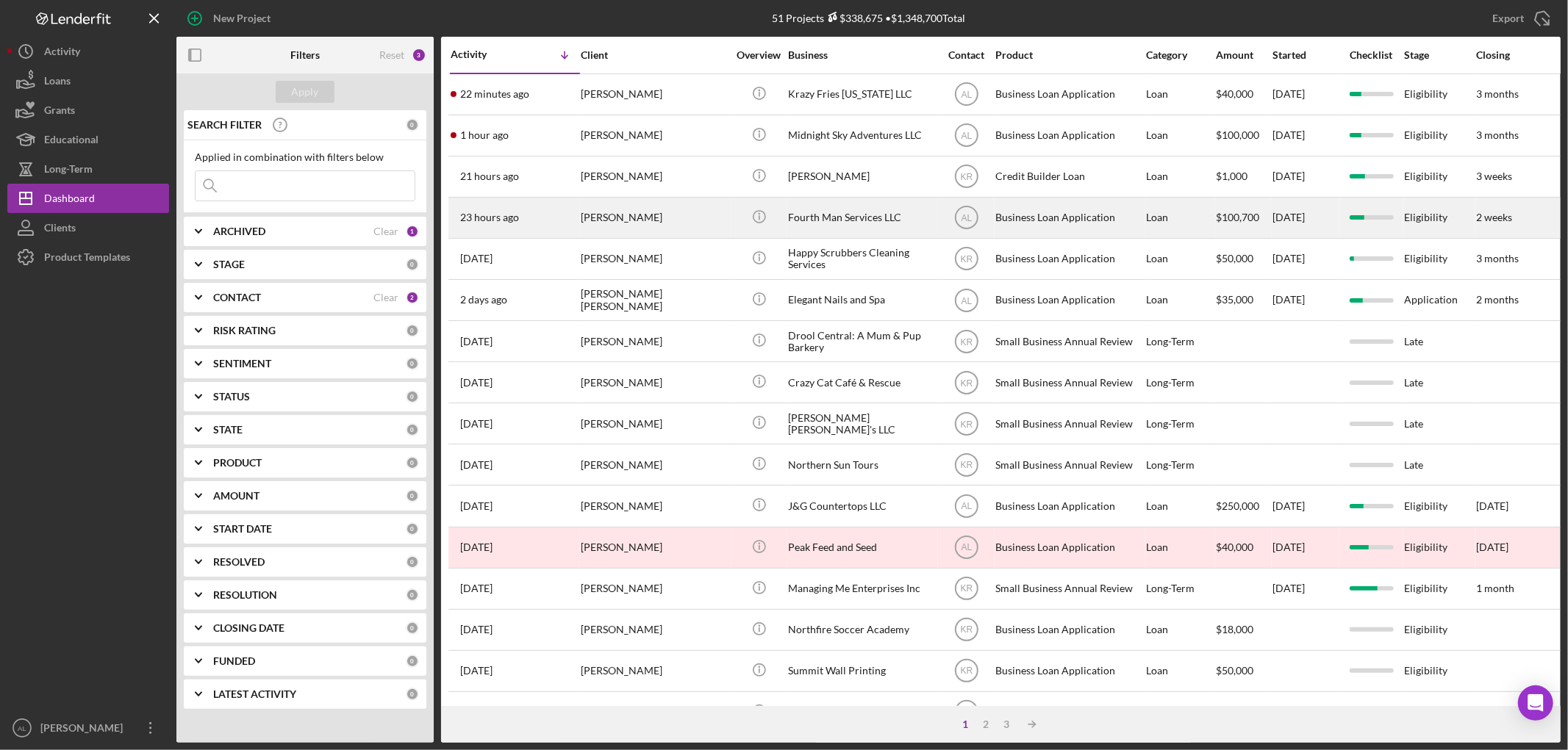
click at [640, 228] on div "[PERSON_NAME]" at bounding box center [654, 218] width 147 height 39
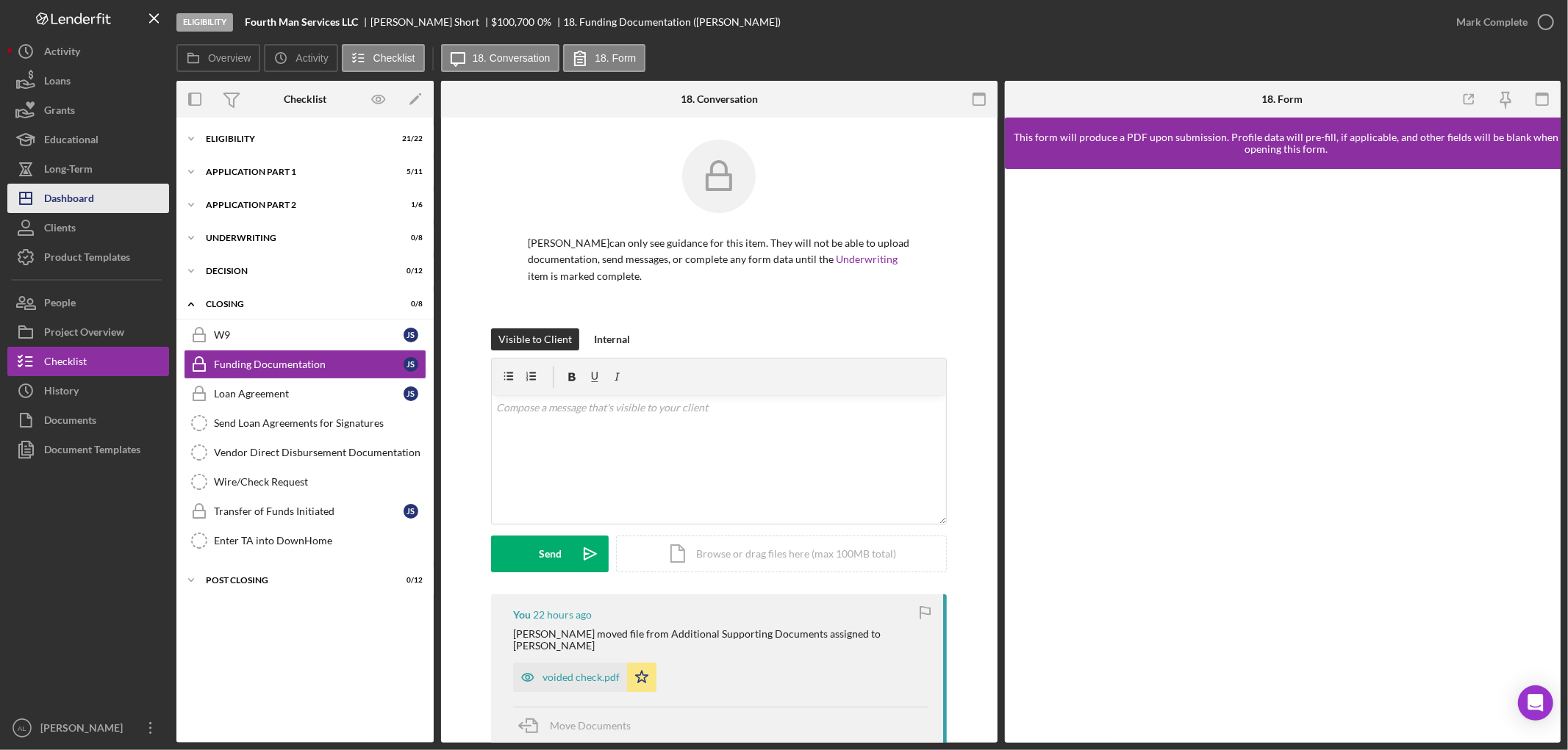
click at [115, 199] on button "Icon/Dashboard Dashboard" at bounding box center [88, 198] width 161 height 29
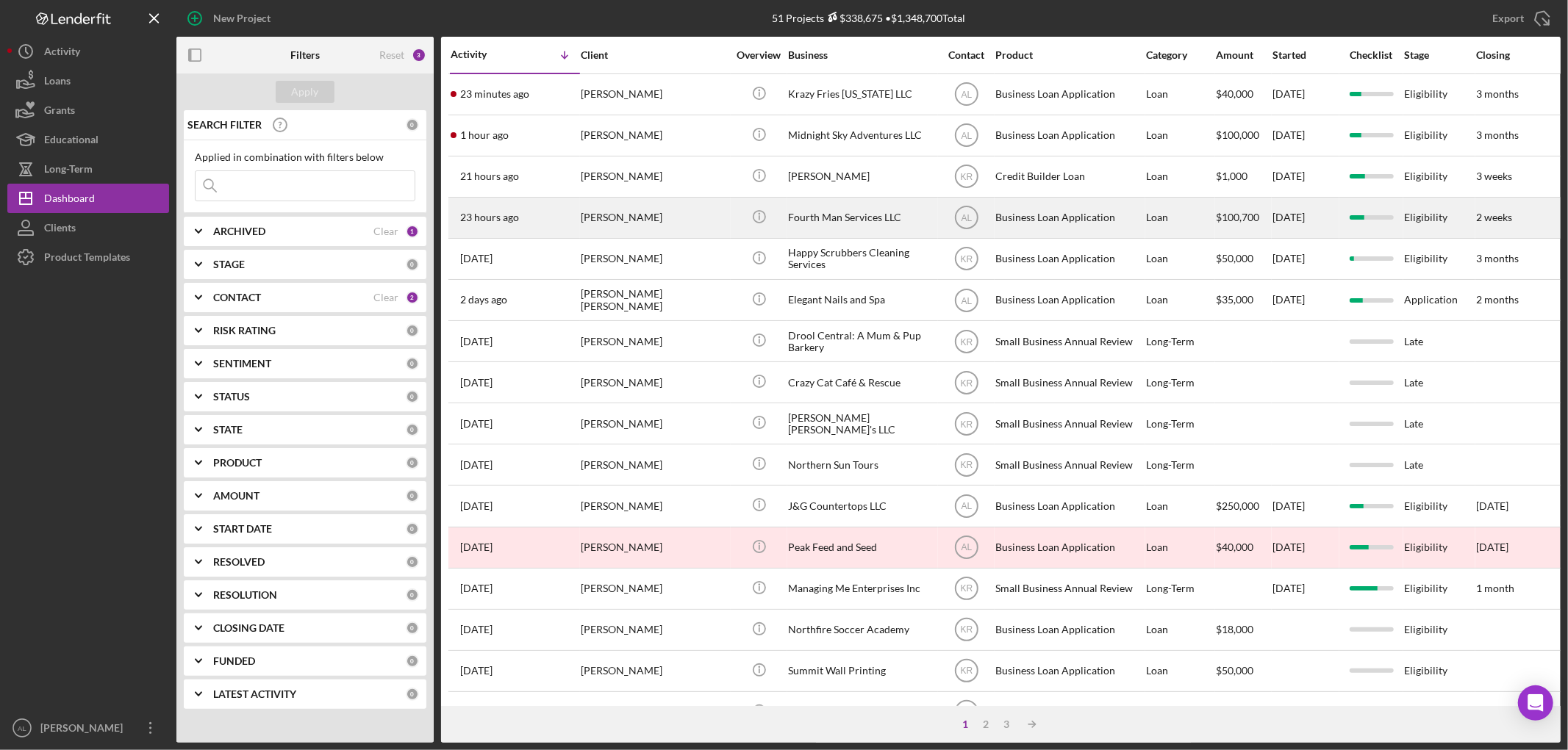
click at [664, 222] on div "[PERSON_NAME]" at bounding box center [654, 218] width 147 height 39
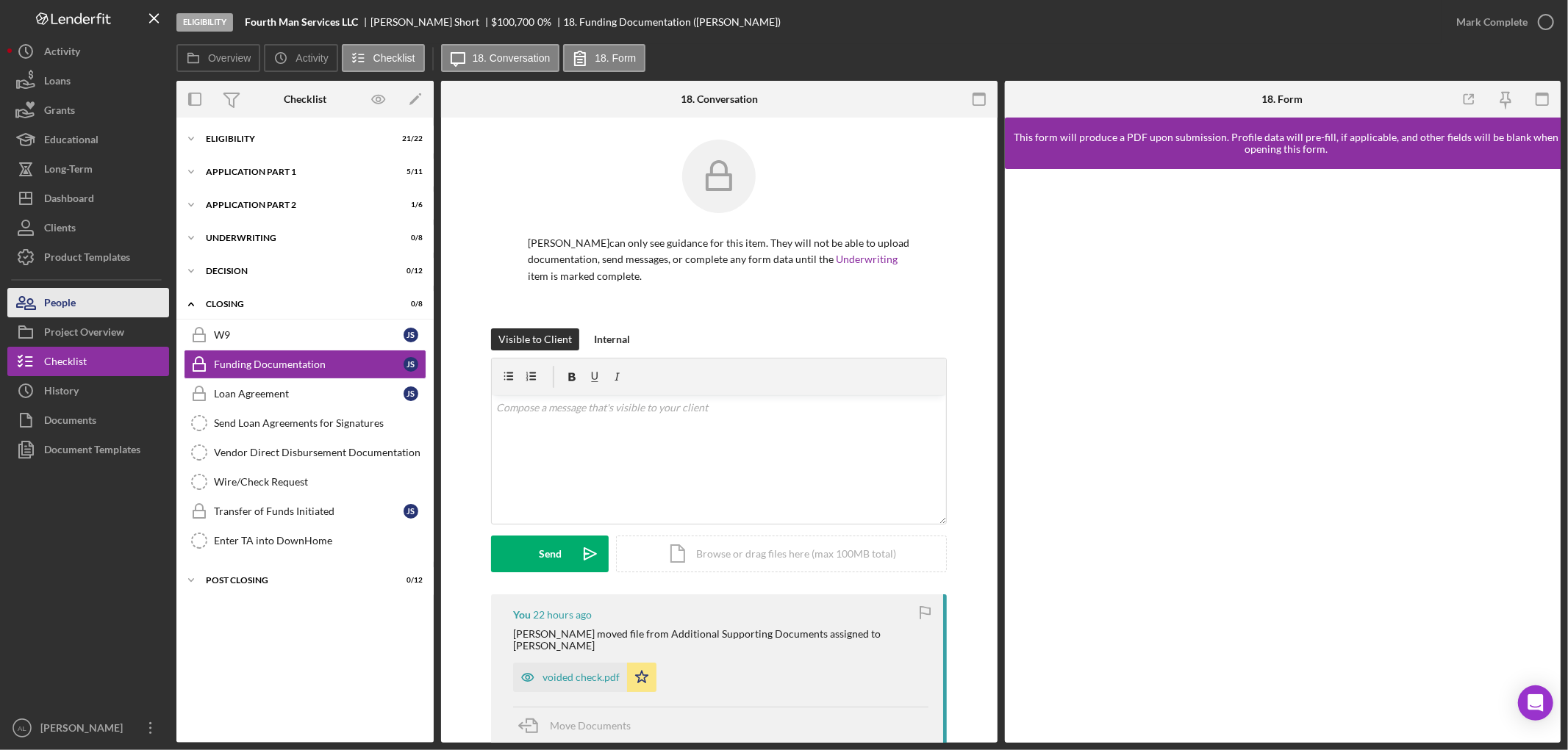
click at [98, 299] on button "People" at bounding box center [88, 302] width 161 height 29
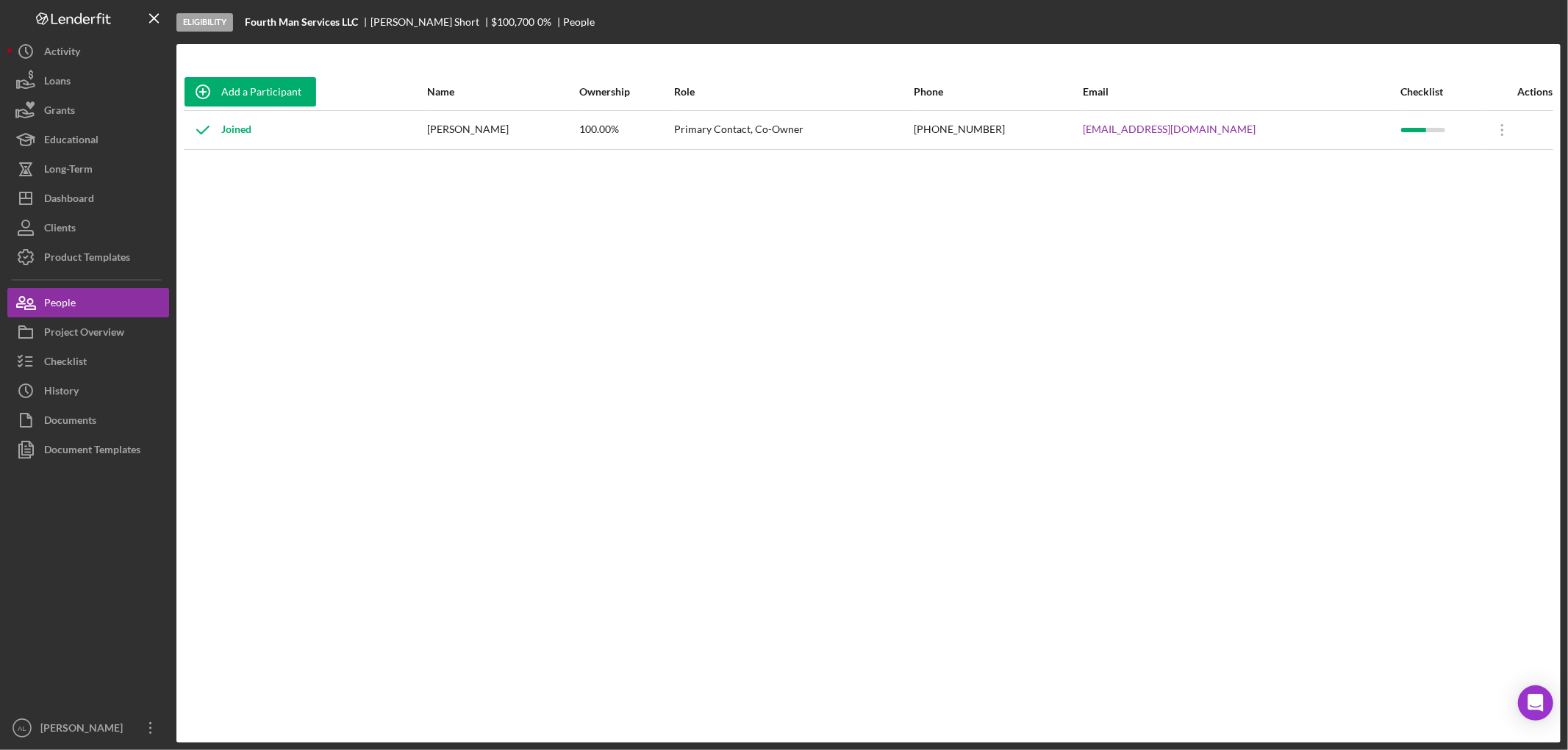
click at [586, 513] on div "Add a Participant Name Ownership Role Phone Email Checklist Actions Joined [PER…" at bounding box center [868, 393] width 1384 height 640
click at [849, 22] on div "Eligibility Fourth Man Services LLC [PERSON_NAME] $100,700 $25,175 0 % People" at bounding box center [868, 22] width 1384 height 44
click at [107, 204] on button "Icon/Dashboard Dashboard" at bounding box center [88, 198] width 161 height 29
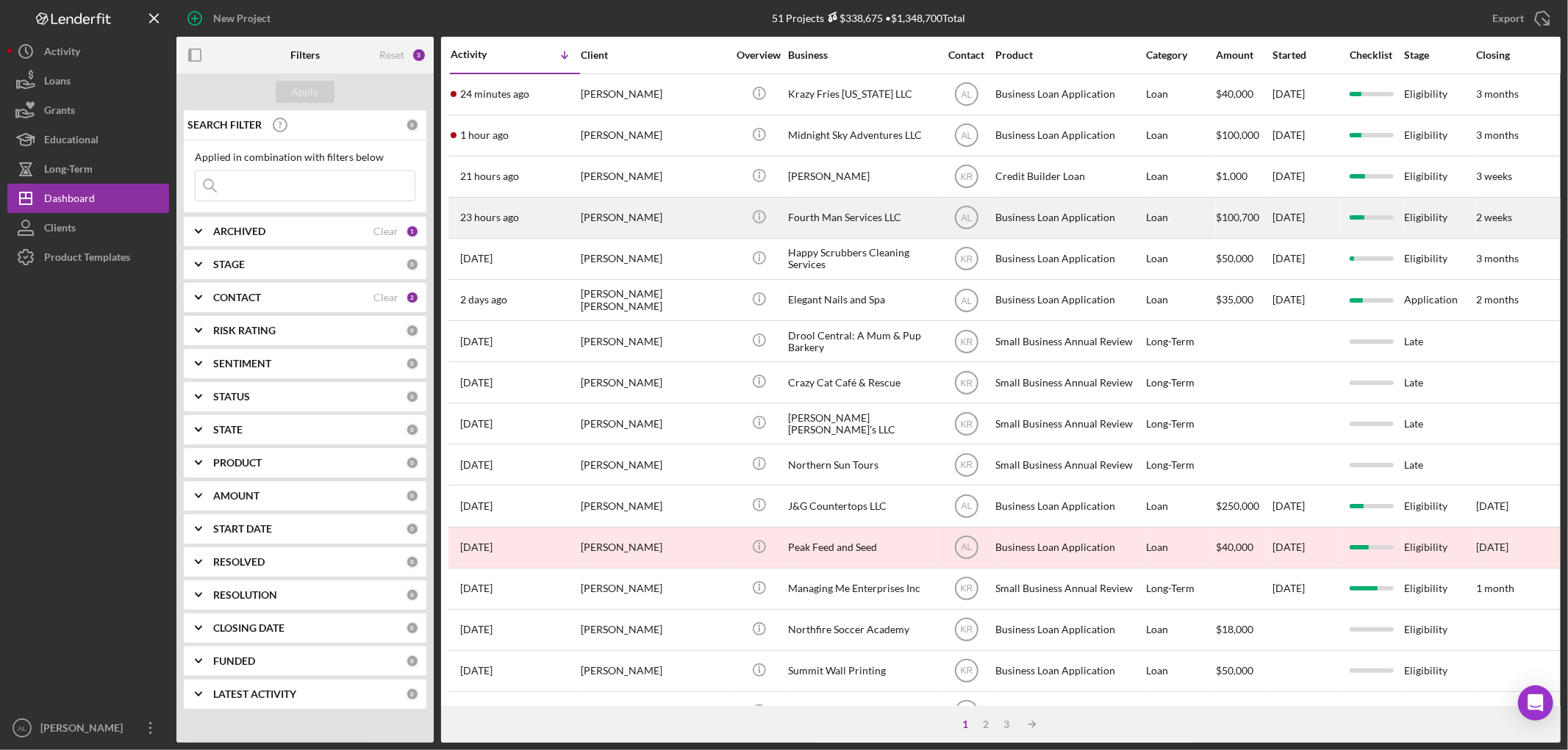
click at [622, 225] on div "[PERSON_NAME]" at bounding box center [654, 218] width 147 height 39
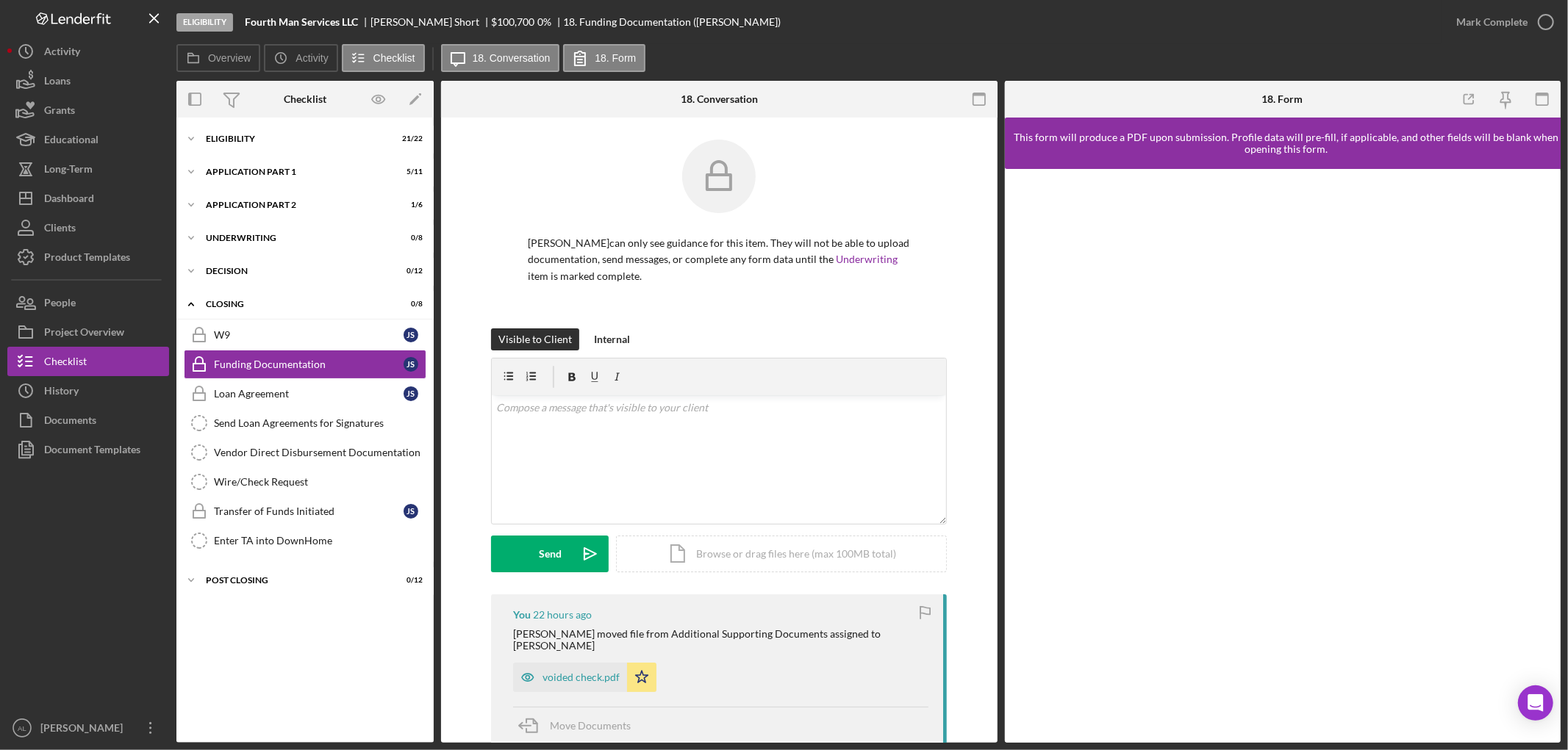
click at [321, 663] on div "Icon/Expander Eligibility 21 / 22 Icon/Expander Application Part 1 5 / 11 Icon/…" at bounding box center [305, 430] width 257 height 611
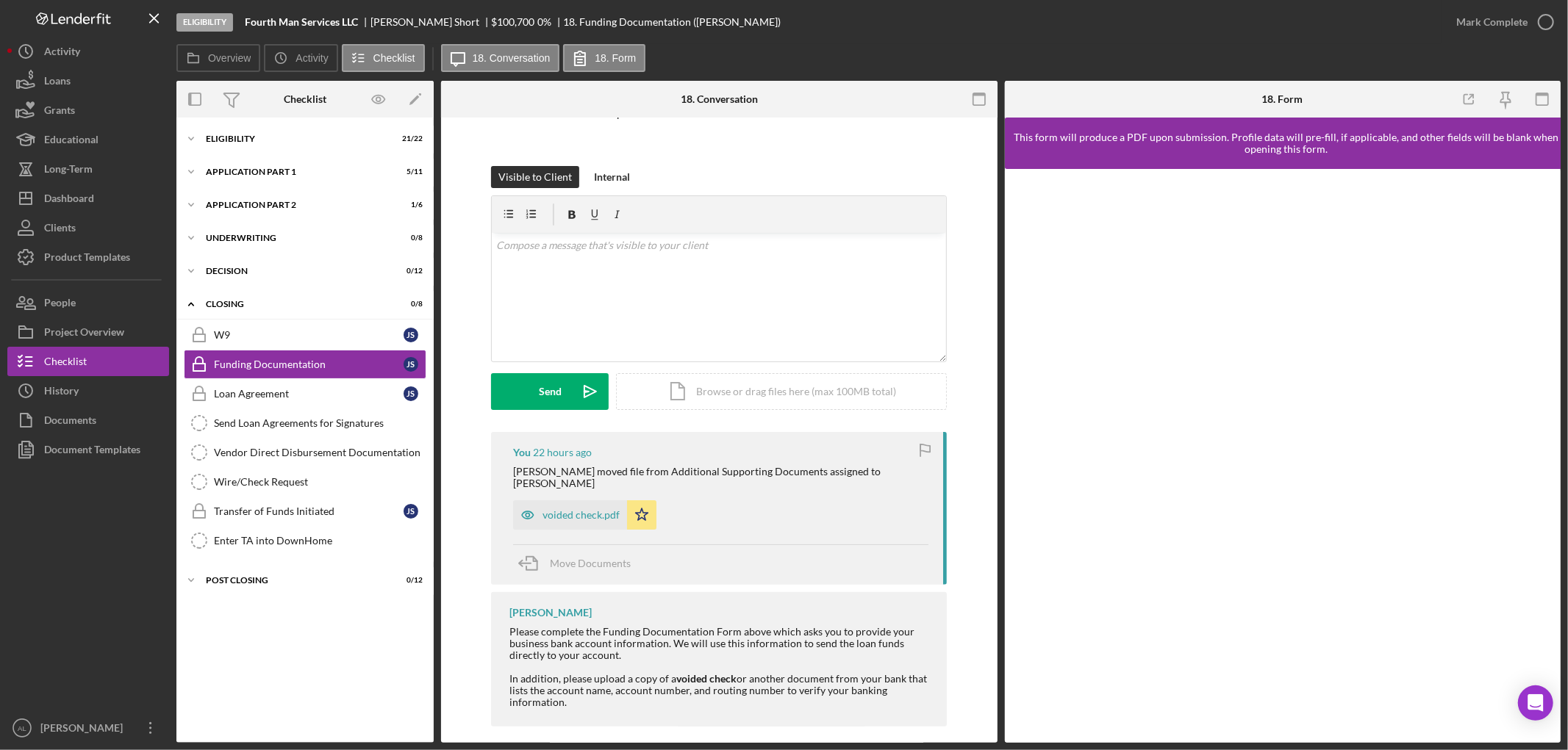
scroll to position [164, 0]
click at [581, 507] on div "voided check.pdf" at bounding box center [581, 513] width 77 height 12
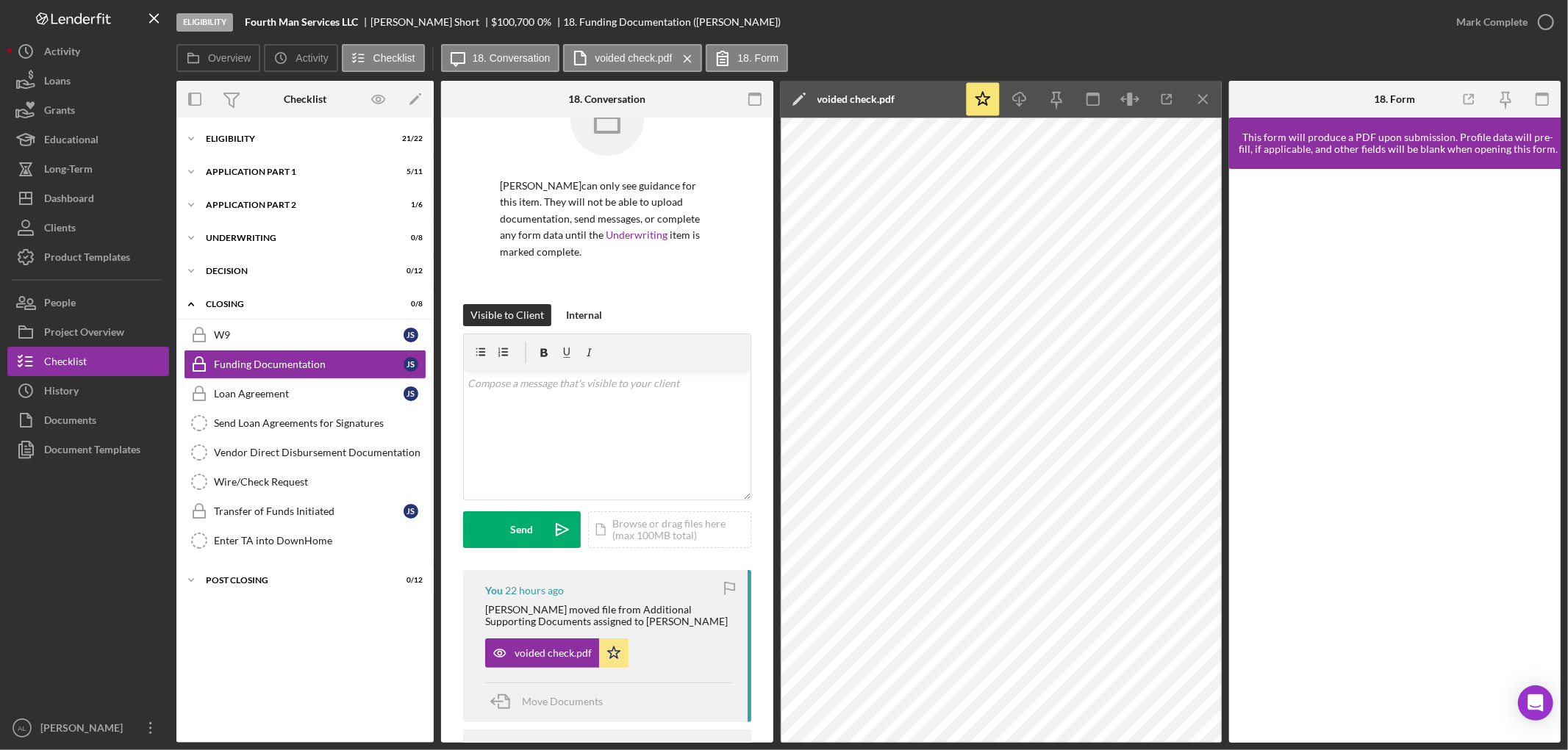
scroll to position [0, 0]
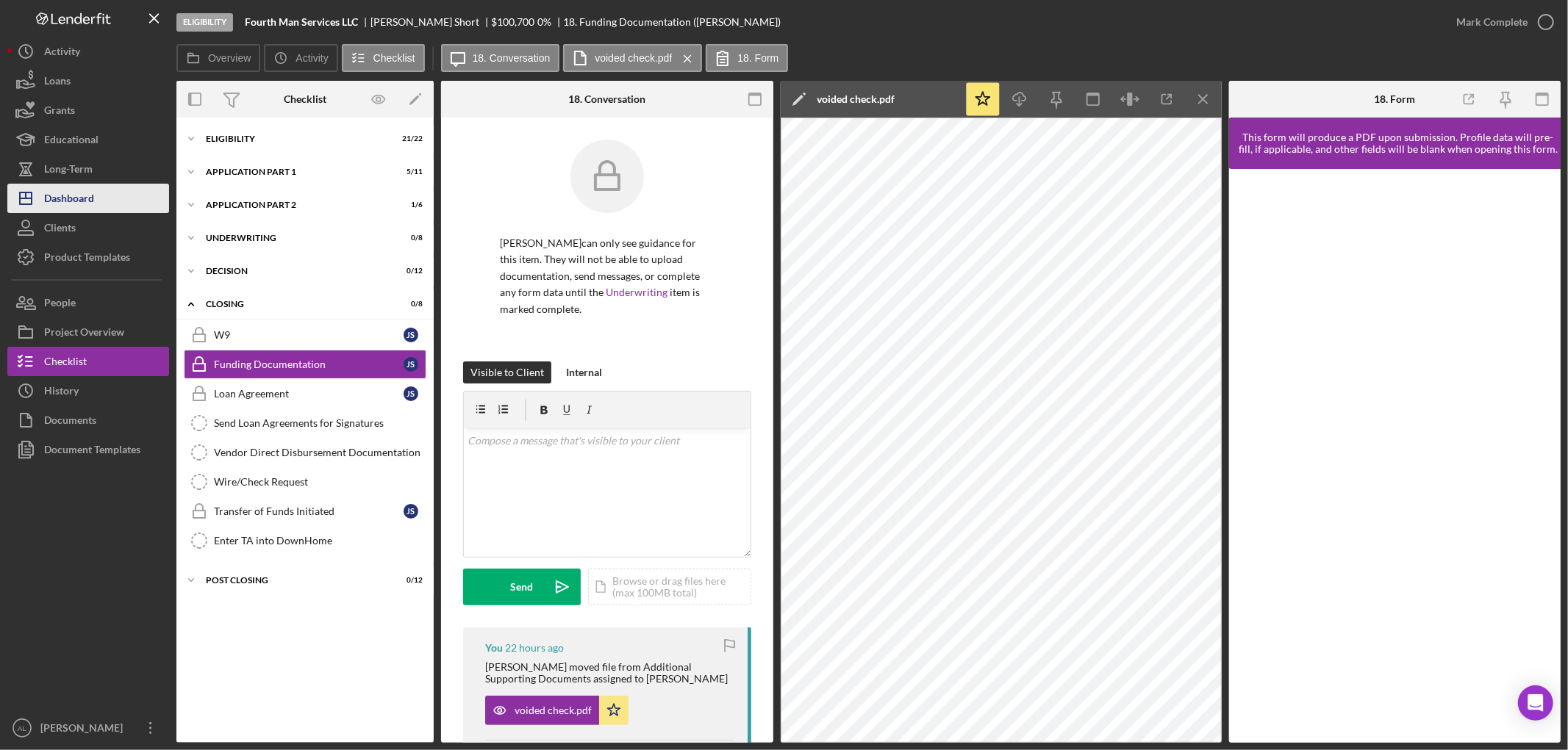
click at [81, 204] on div "Dashboard" at bounding box center [69, 201] width 50 height 33
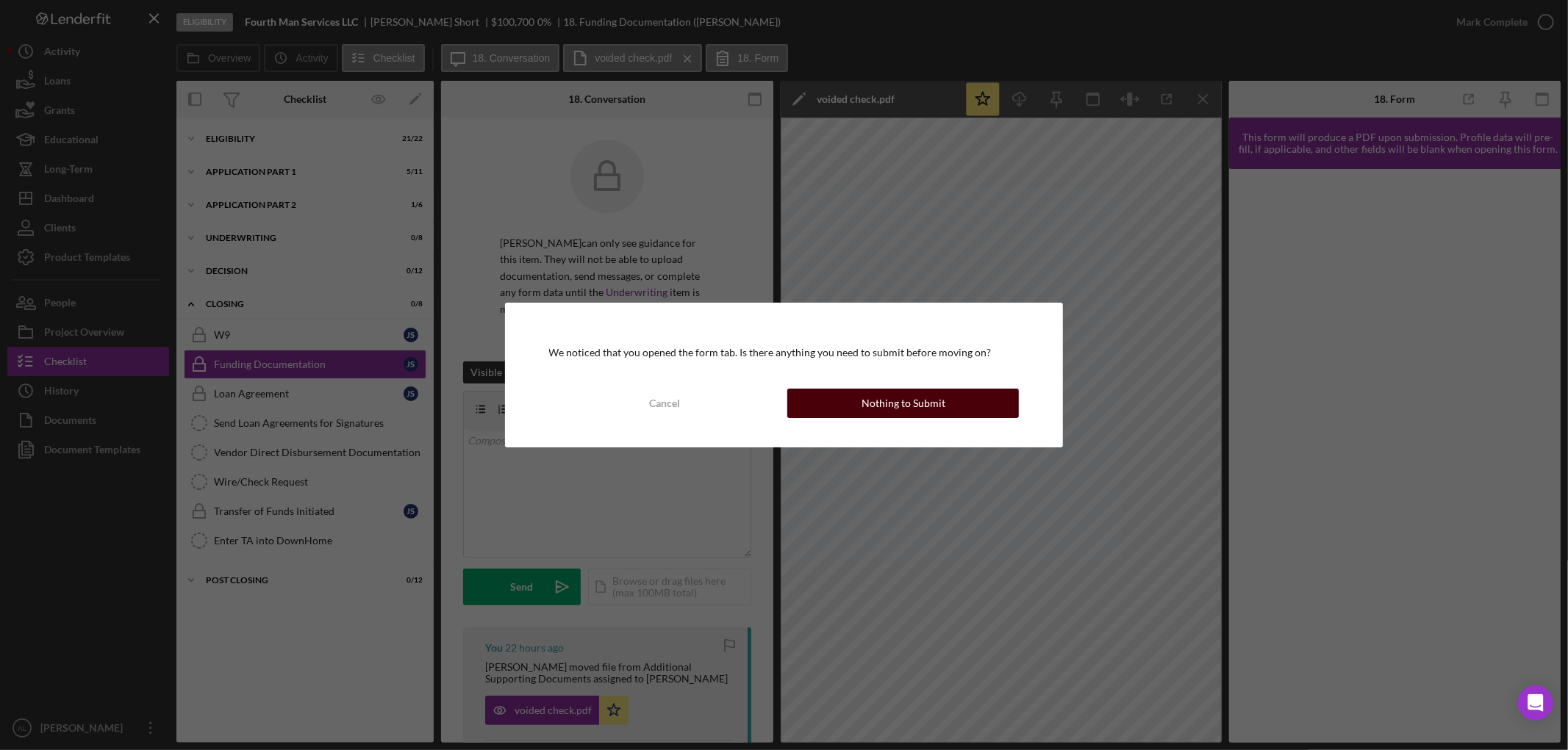
click at [924, 393] on div "Nothing to Submit" at bounding box center [903, 403] width 84 height 29
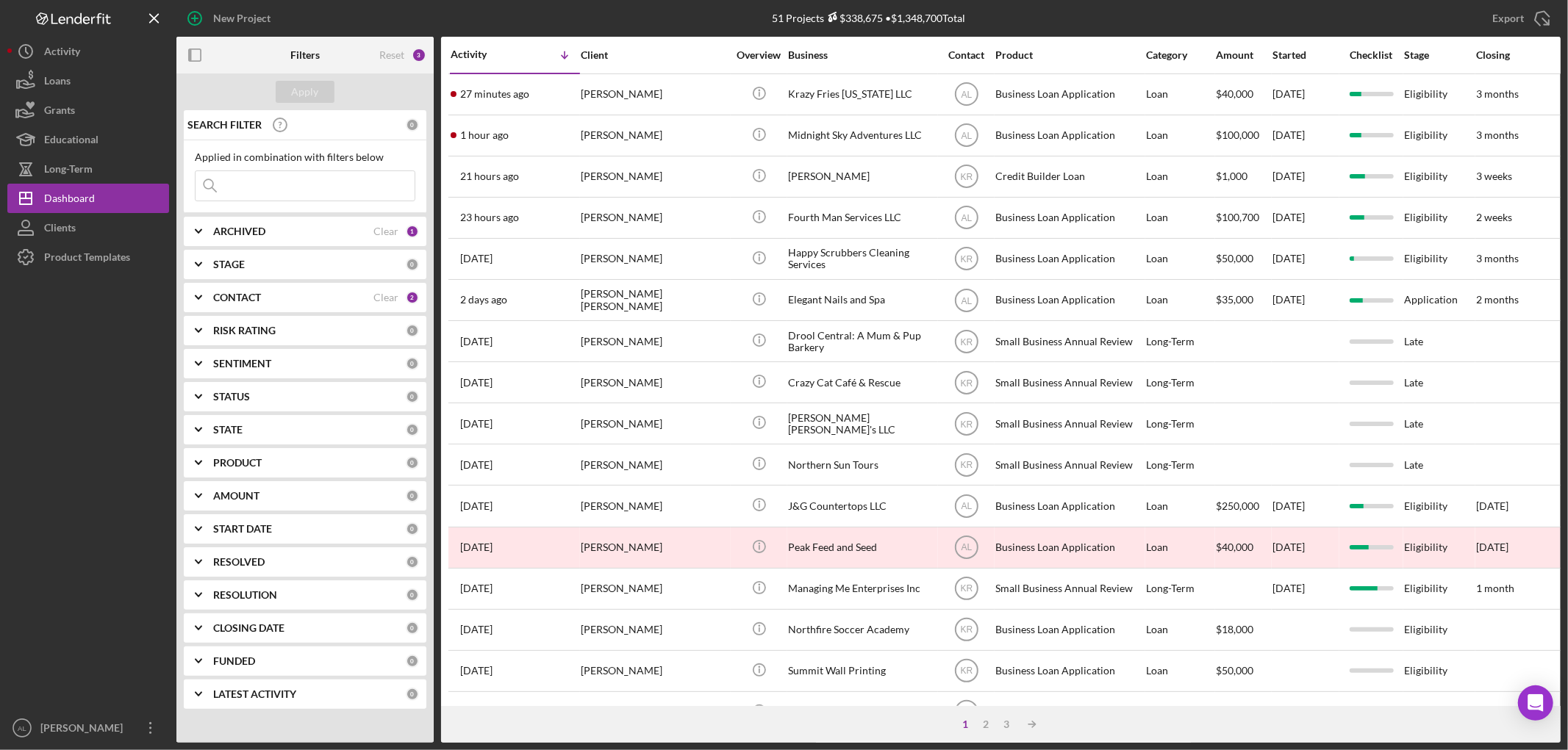
drag, startPoint x: 101, startPoint y: 382, endPoint x: 109, endPoint y: 376, distance: 10.0
click at [103, 380] on div at bounding box center [88, 493] width 161 height 442
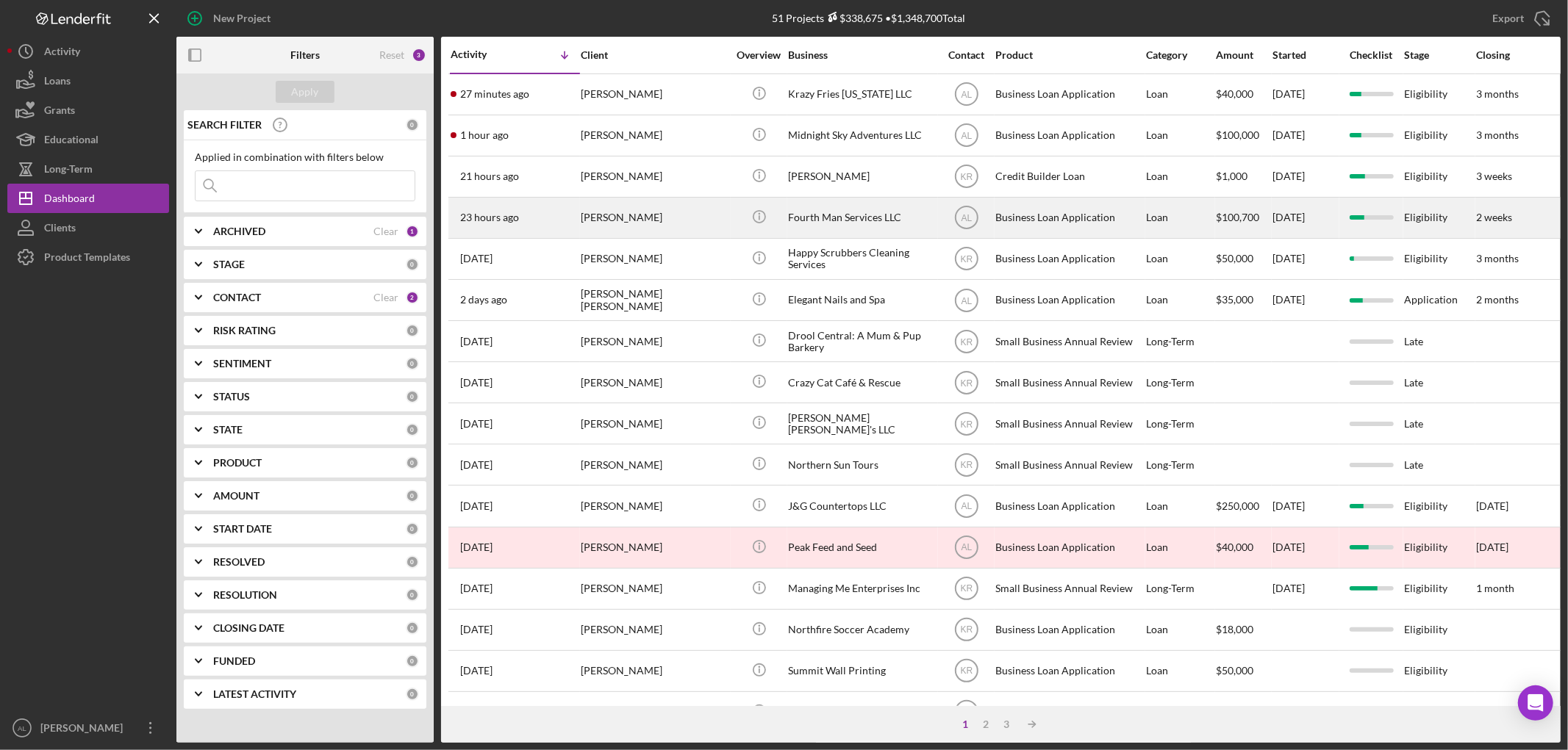
click at [616, 231] on div "[PERSON_NAME]" at bounding box center [654, 218] width 147 height 39
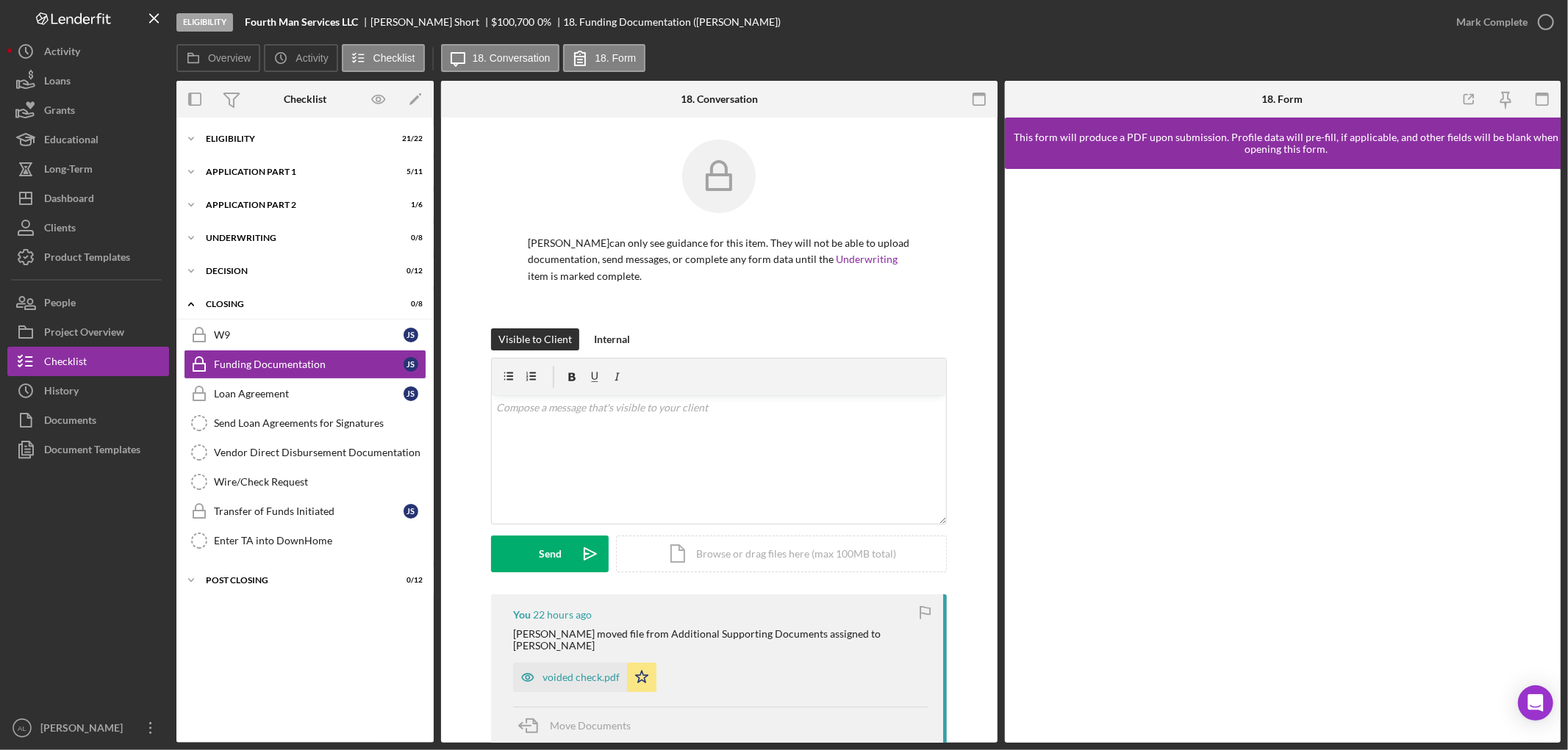
click at [143, 574] on div at bounding box center [88, 589] width 161 height 249
